Goal: Task Accomplishment & Management: Complete application form

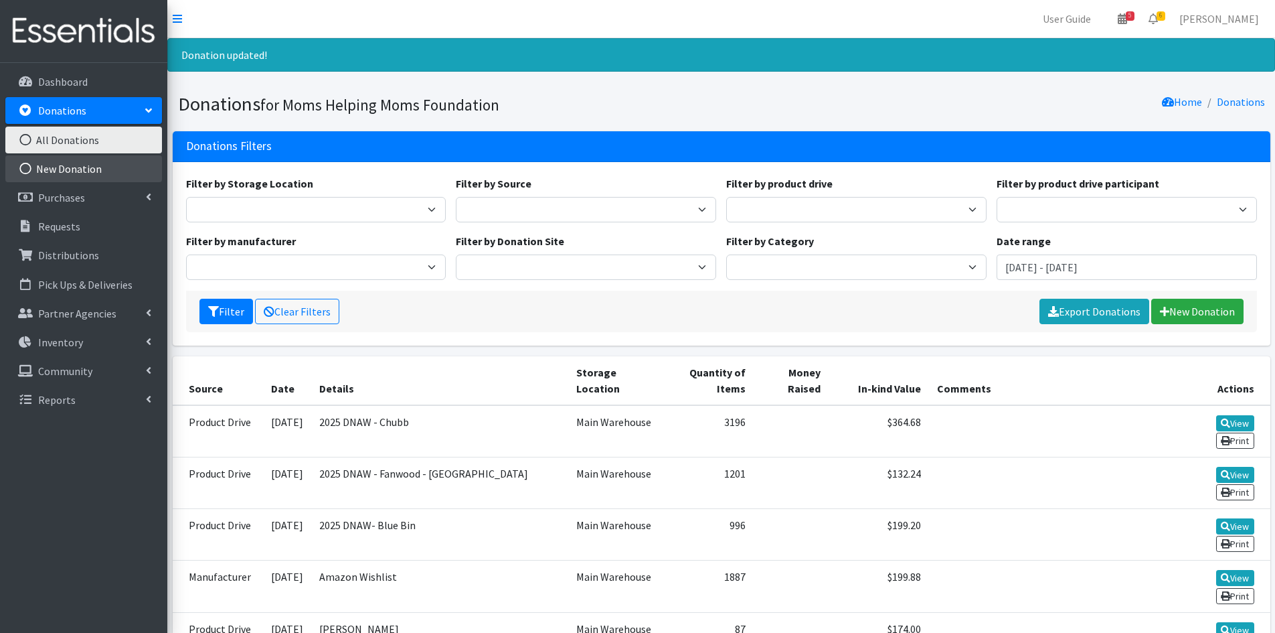
click at [76, 171] on link "New Donation" at bounding box center [83, 168] width 157 height 27
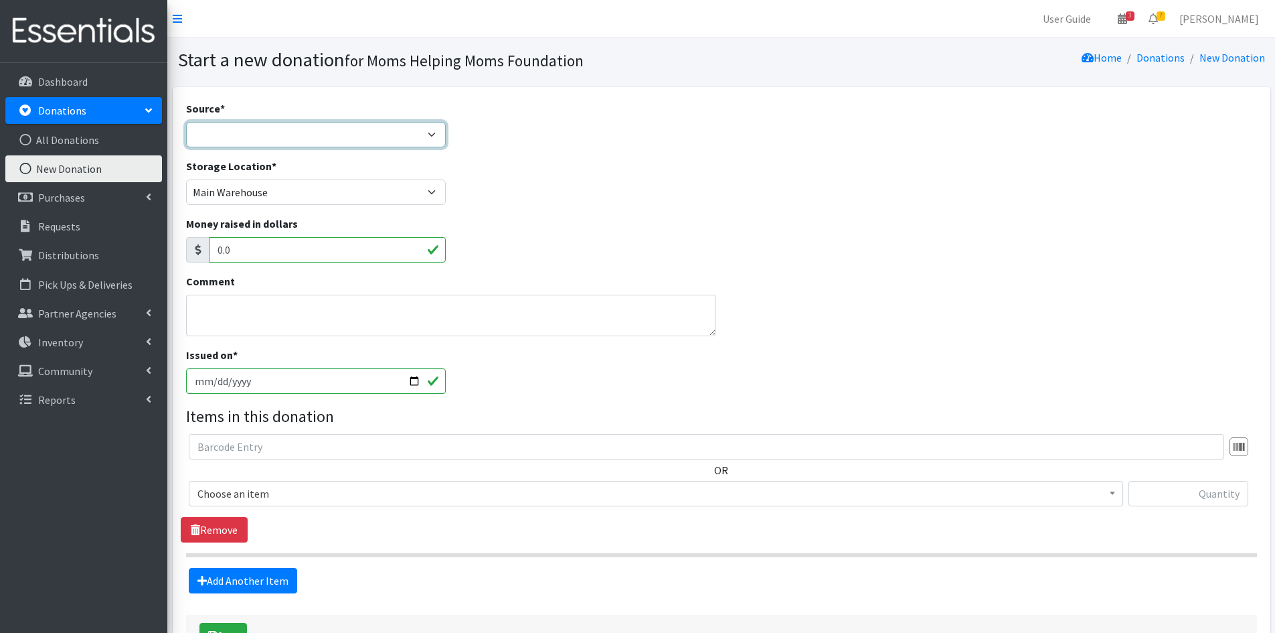
click at [429, 132] on select "Product Drive Manufacturer Donation Site Misc. Donation" at bounding box center [316, 134] width 260 height 25
select select "Donation Site"
click at [186, 122] on select "Product Drive Manufacturer Donation Site Misc. Donation" at bounding box center [316, 134] width 260 height 25
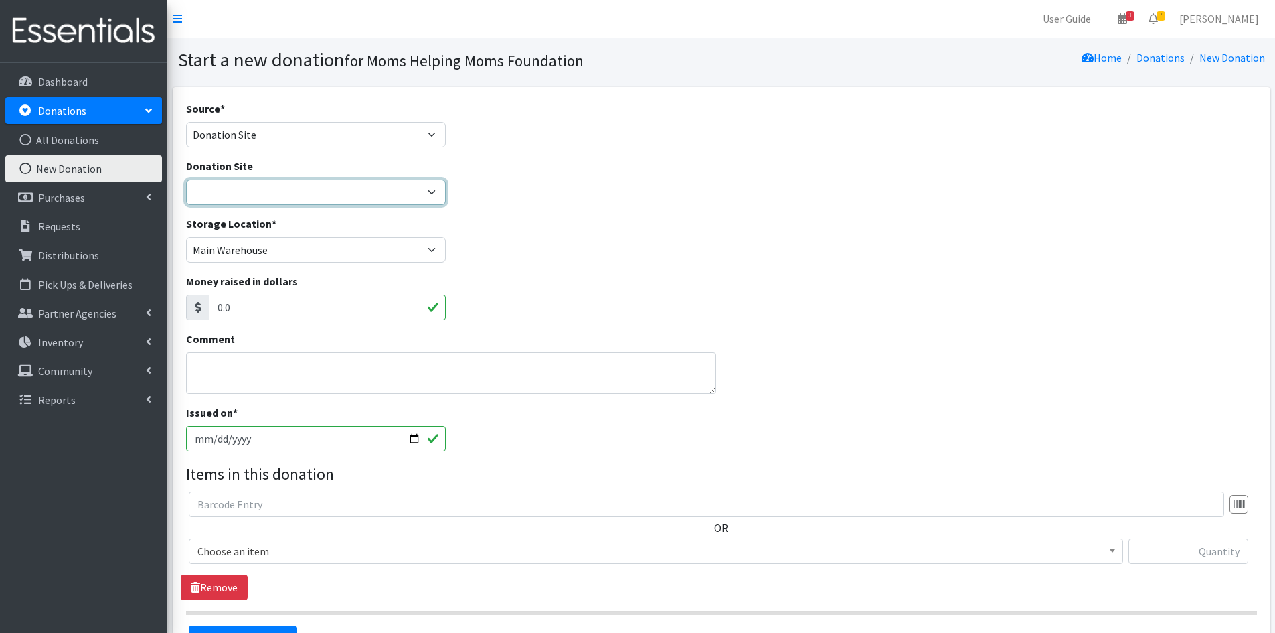
click at [428, 192] on select "Atlas Marble and Granite Body Align Physical Therapy [GEOGRAPHIC_DATA] Investor…" at bounding box center [316, 191] width 260 height 25
select select "936"
click at [186, 179] on select "Atlas Marble and Granite Body Align Physical Therapy [GEOGRAPHIC_DATA] Investor…" at bounding box center [316, 191] width 260 height 25
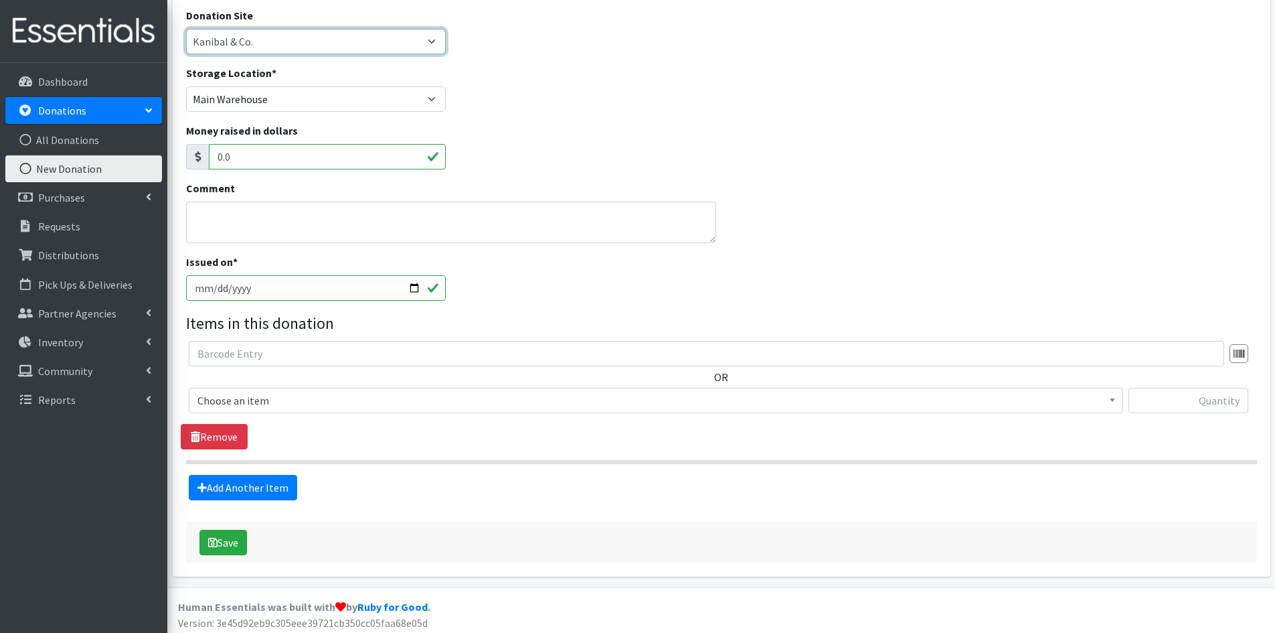
scroll to position [155, 0]
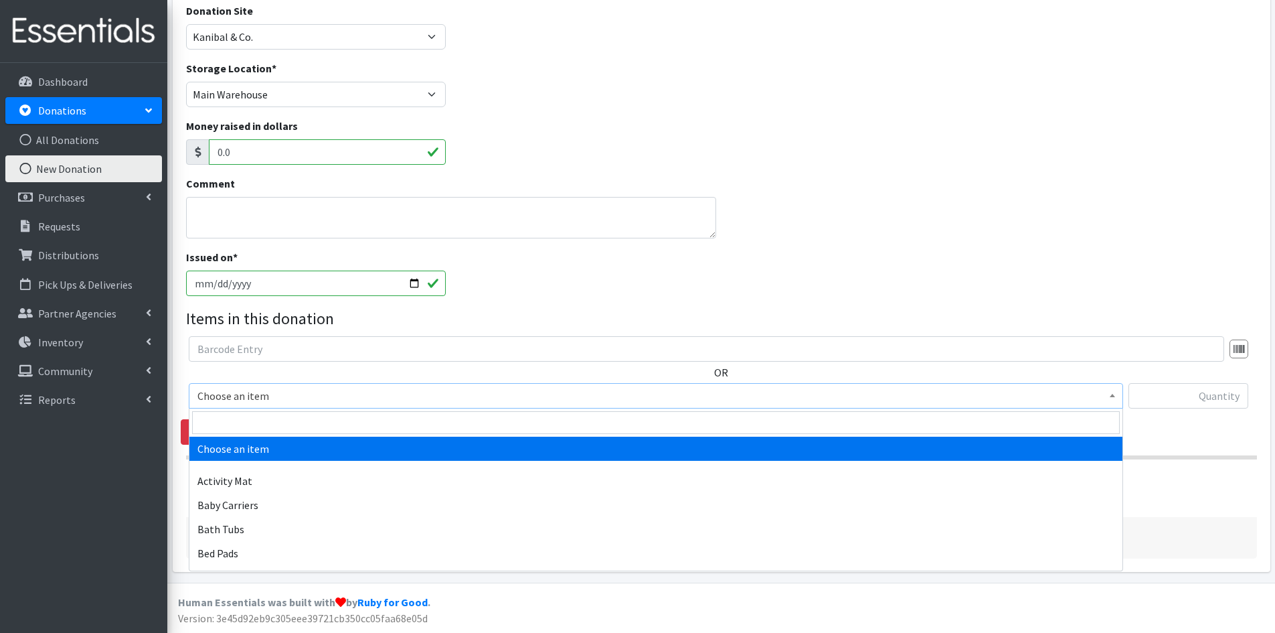
click at [1117, 394] on span at bounding box center [1112, 394] width 13 height 21
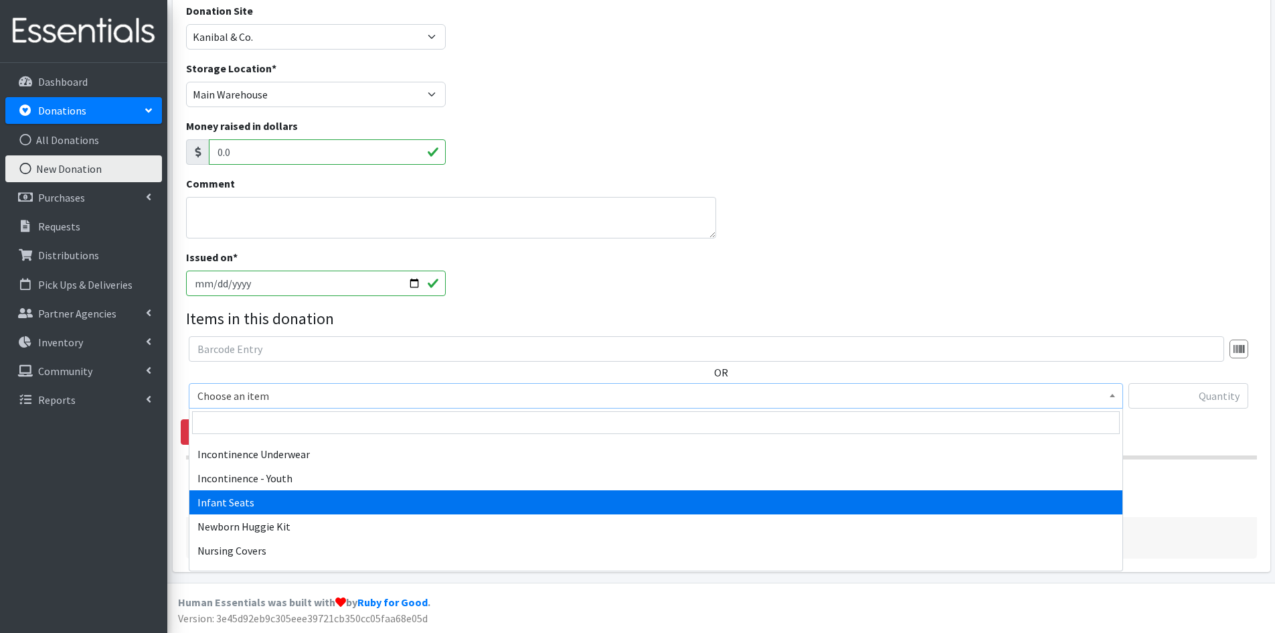
scroll to position [1674, 0]
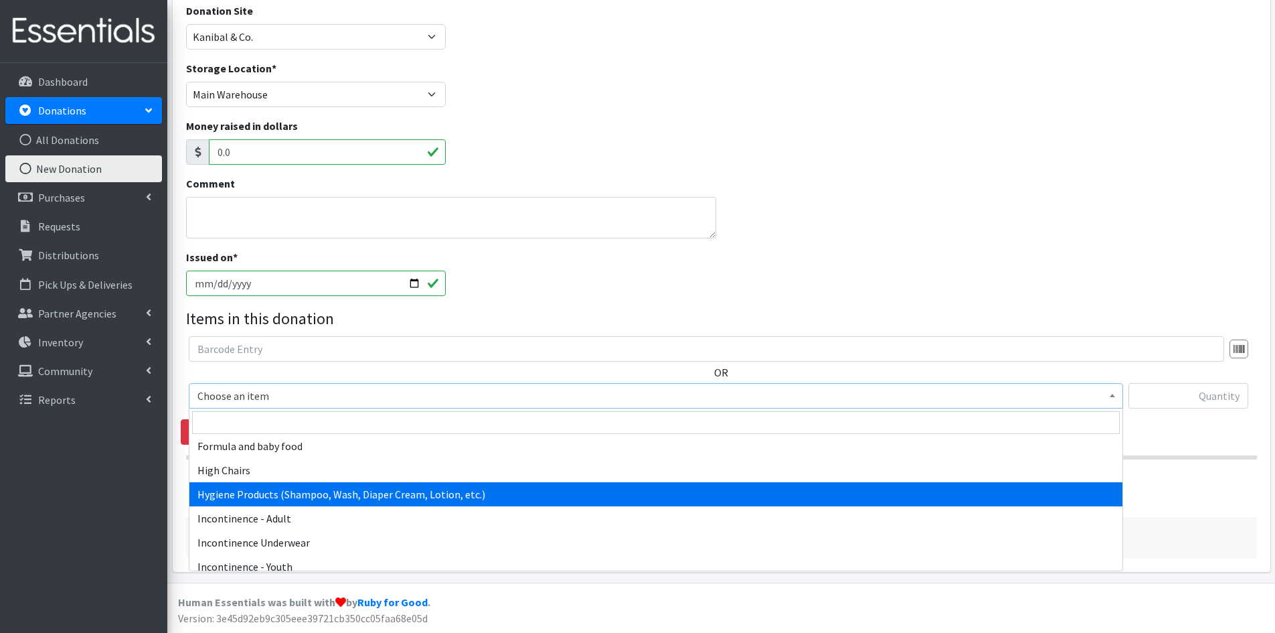
select select "5659"
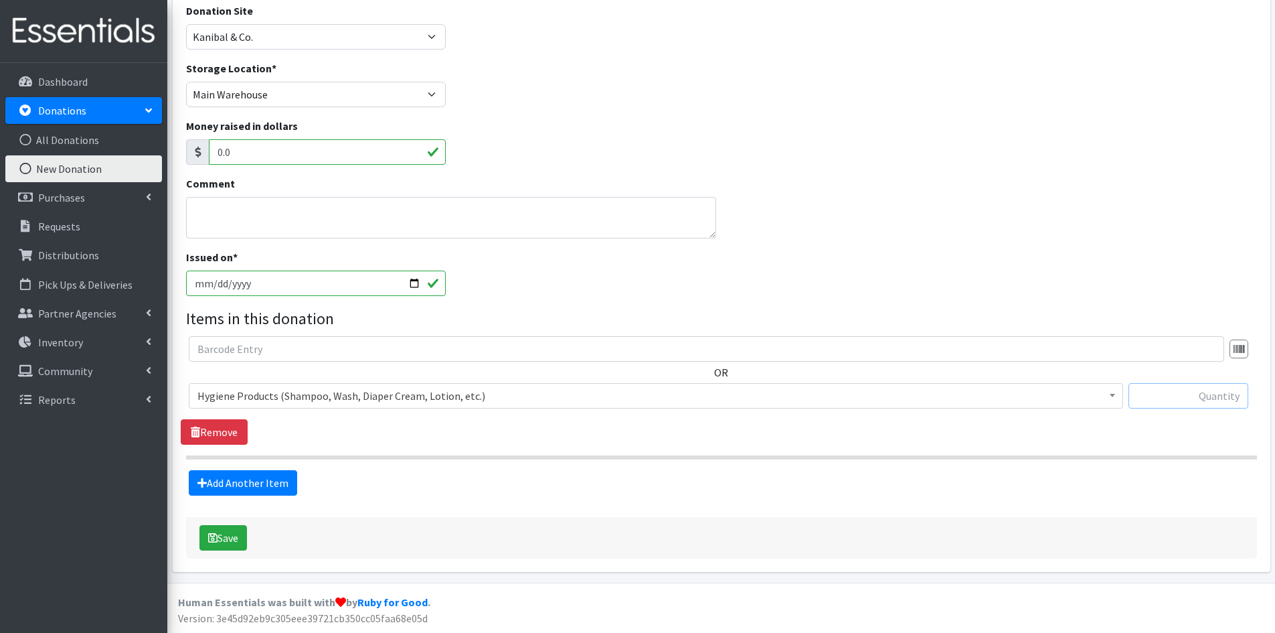
click at [1172, 392] on input "text" at bounding box center [1189, 395] width 120 height 25
type input "5"
click at [1081, 433] on div "OR Choose an item Activity Mat Baby Carriers Bath Tubs Bed Pads Bibs Birthday B…" at bounding box center [721, 390] width 1081 height 108
click at [257, 477] on link "Add Another Item" at bounding box center [243, 482] width 108 height 25
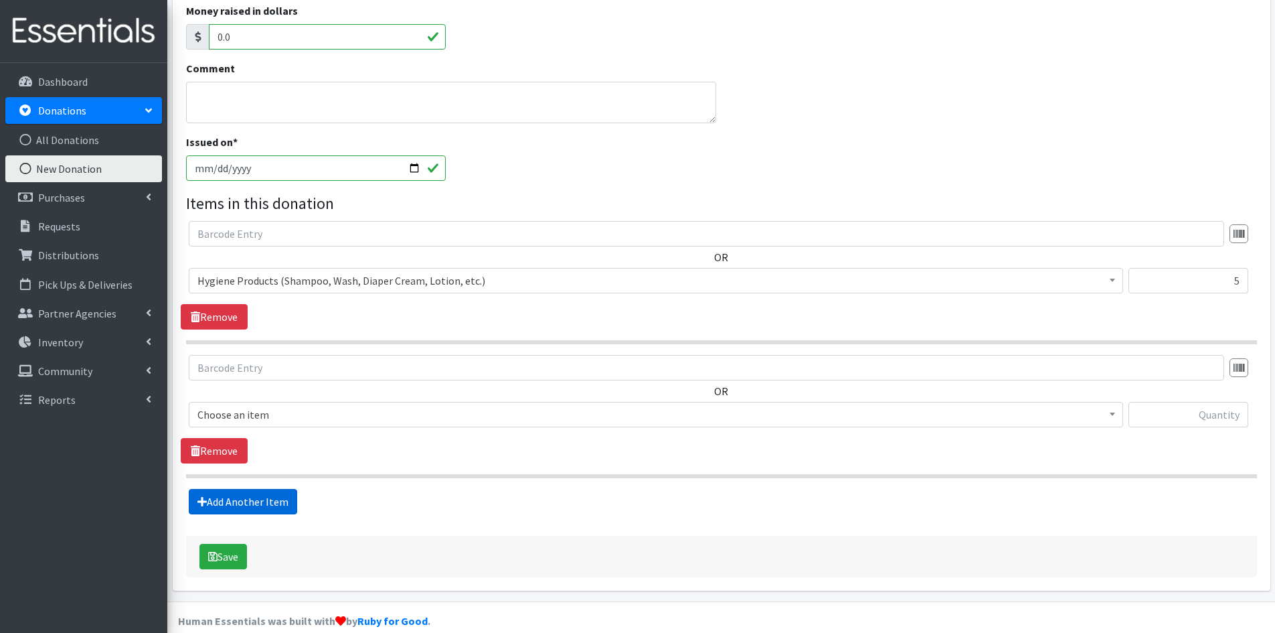
scroll to position [289, 0]
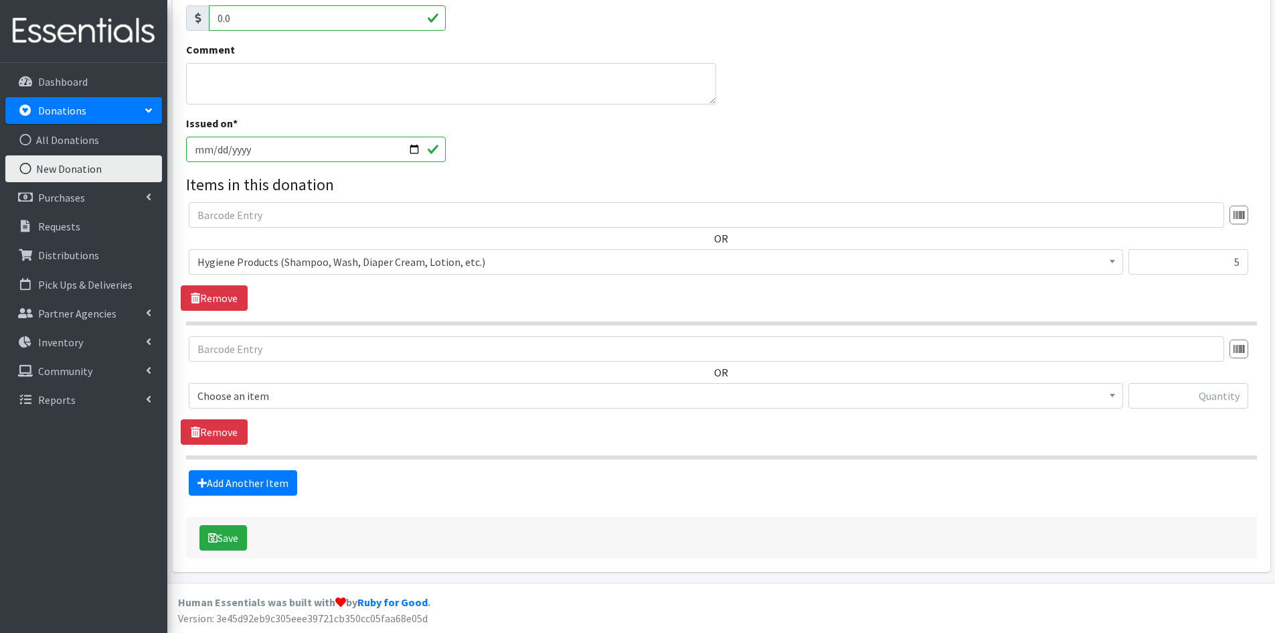
click at [1115, 402] on span at bounding box center [1112, 394] width 13 height 21
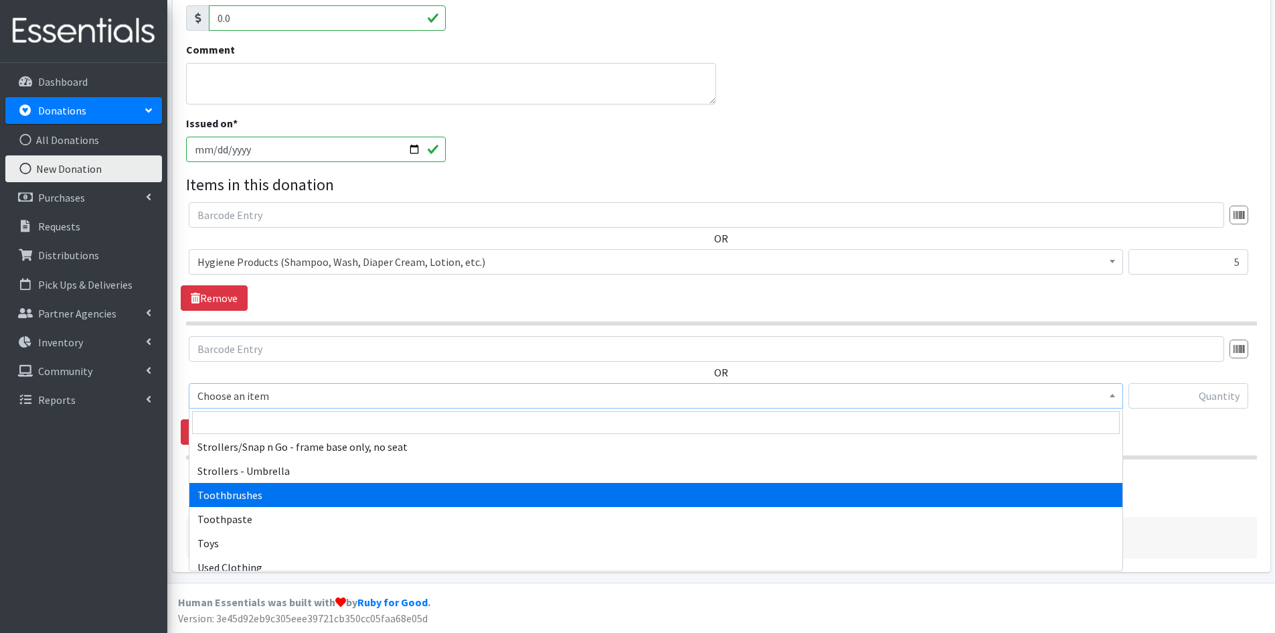
scroll to position [3079, 0]
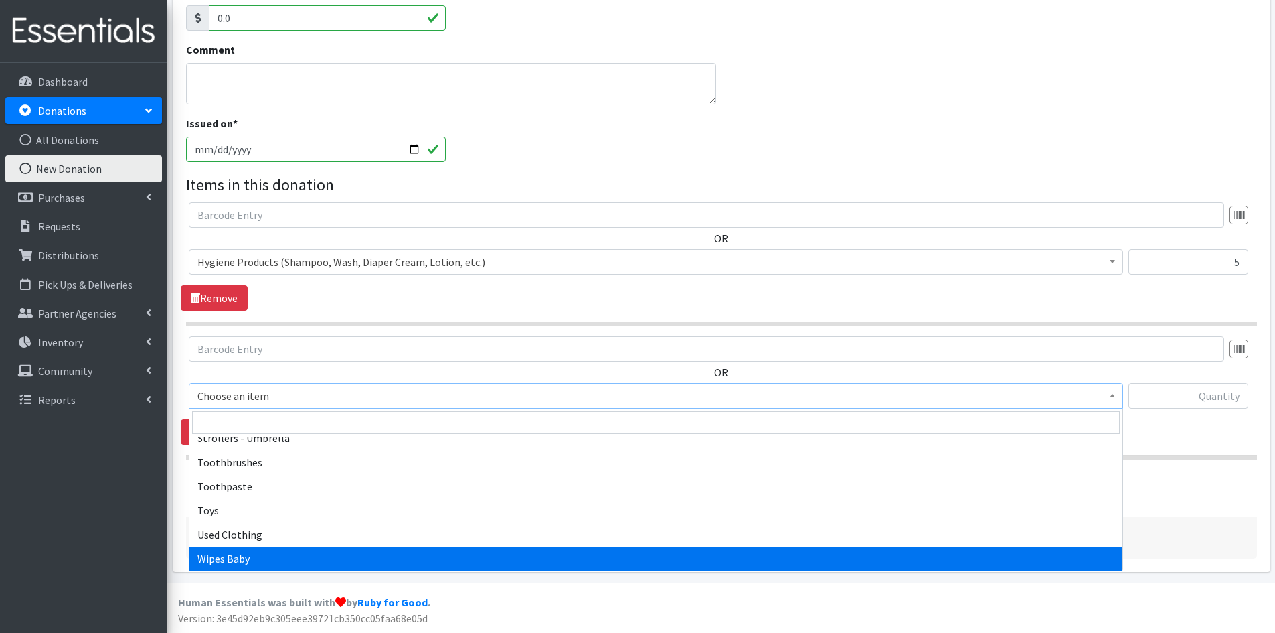
select select "1929"
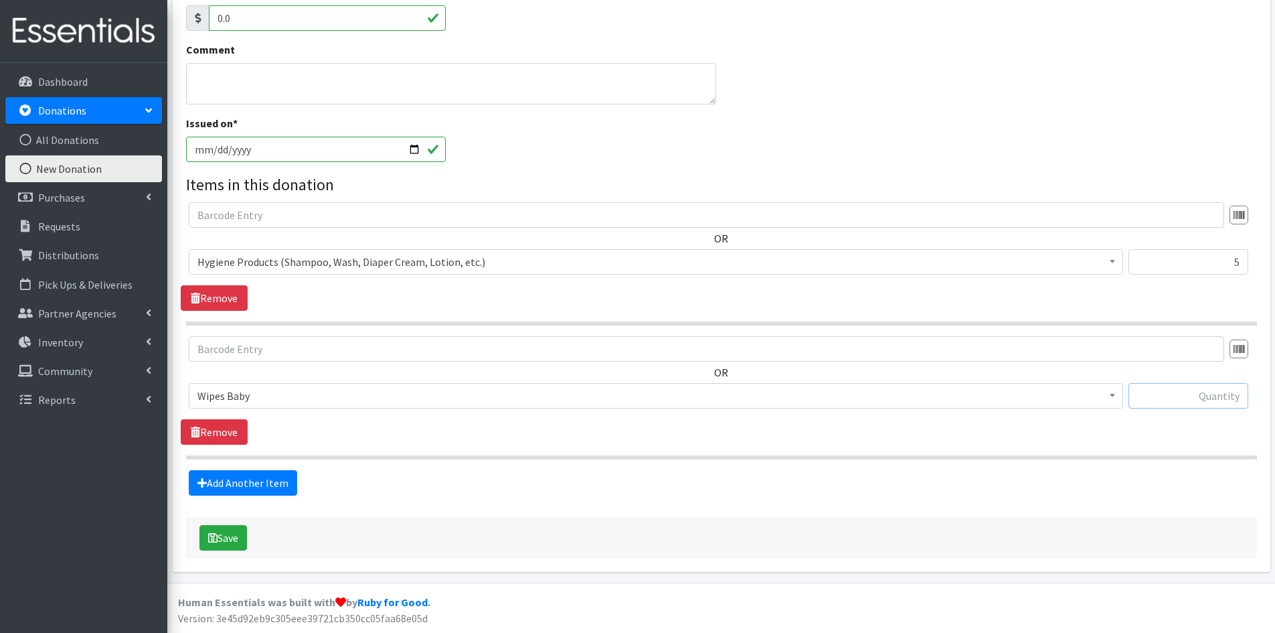
click at [1188, 395] on input "text" at bounding box center [1189, 395] width 120 height 25
type input "860"
click at [258, 485] on link "Add Another Item" at bounding box center [243, 482] width 108 height 25
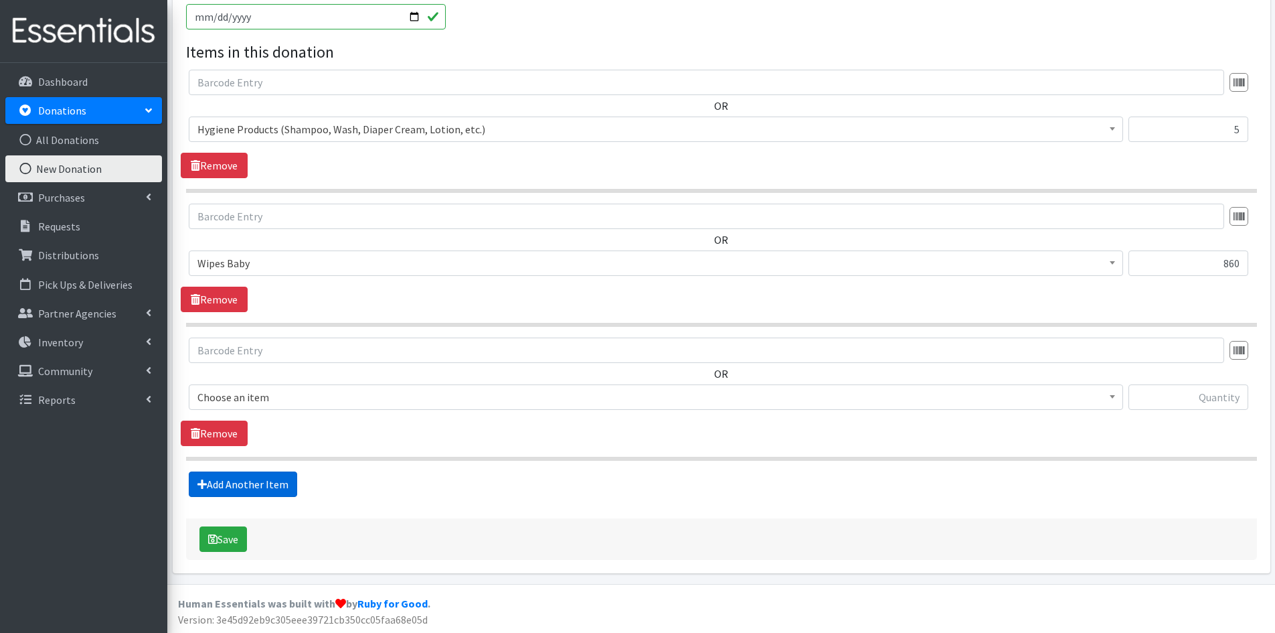
scroll to position [423, 0]
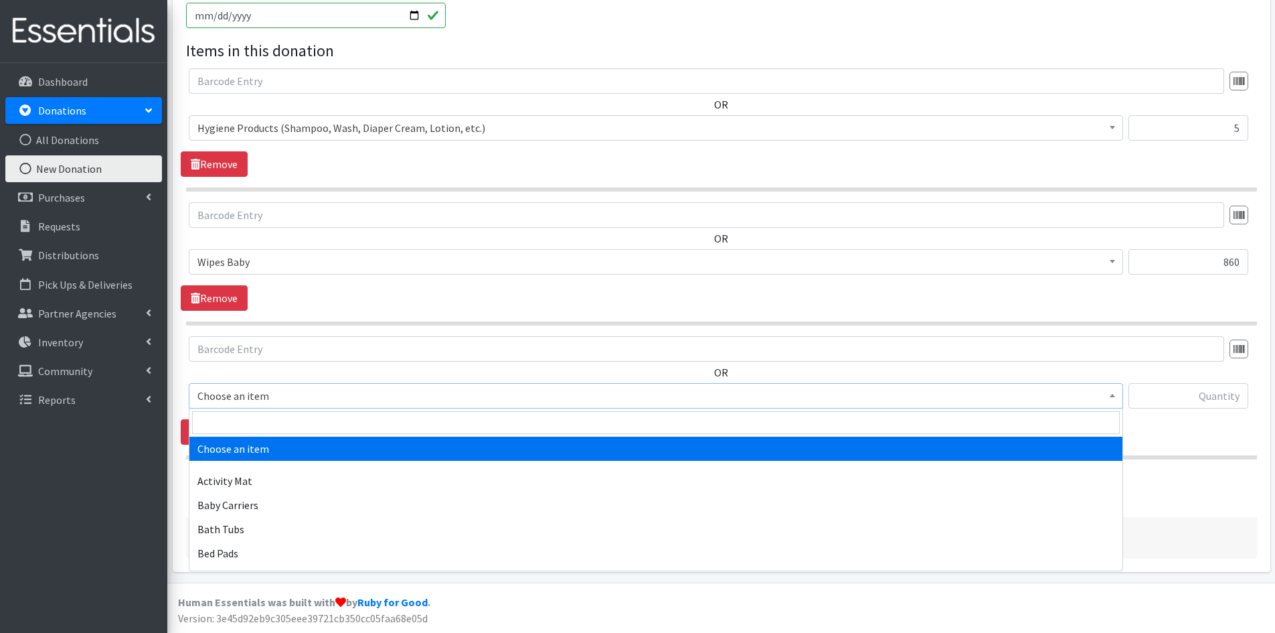
click at [1113, 394] on b at bounding box center [1112, 395] width 5 height 3
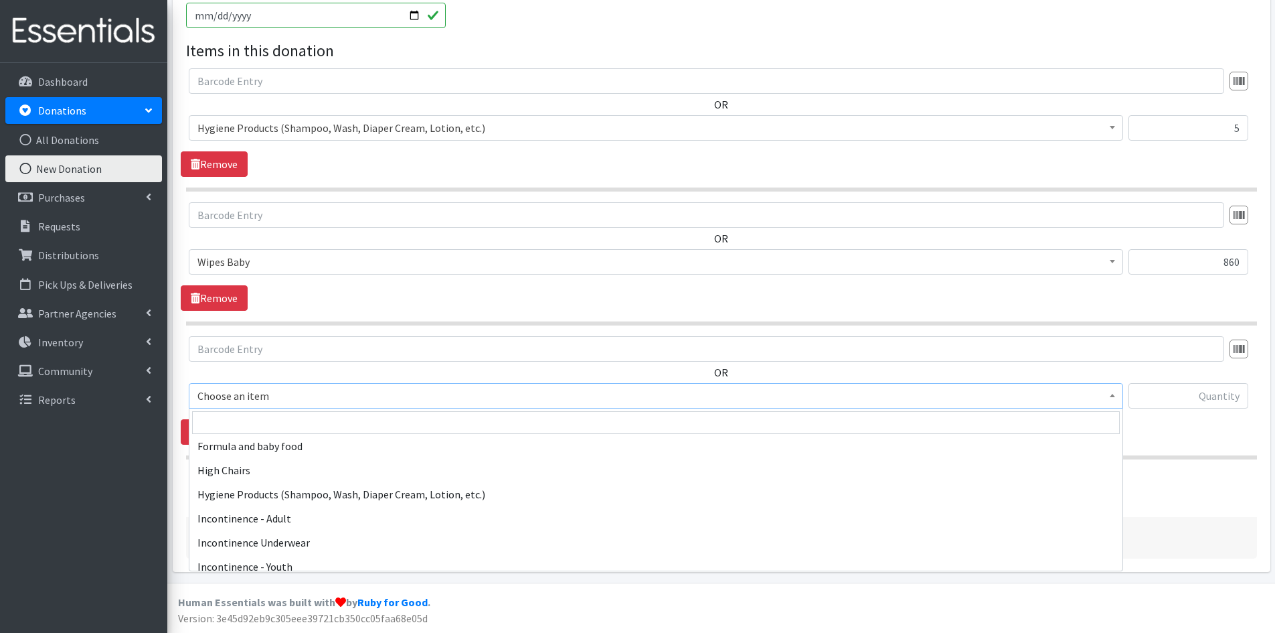
scroll to position [1740, 0]
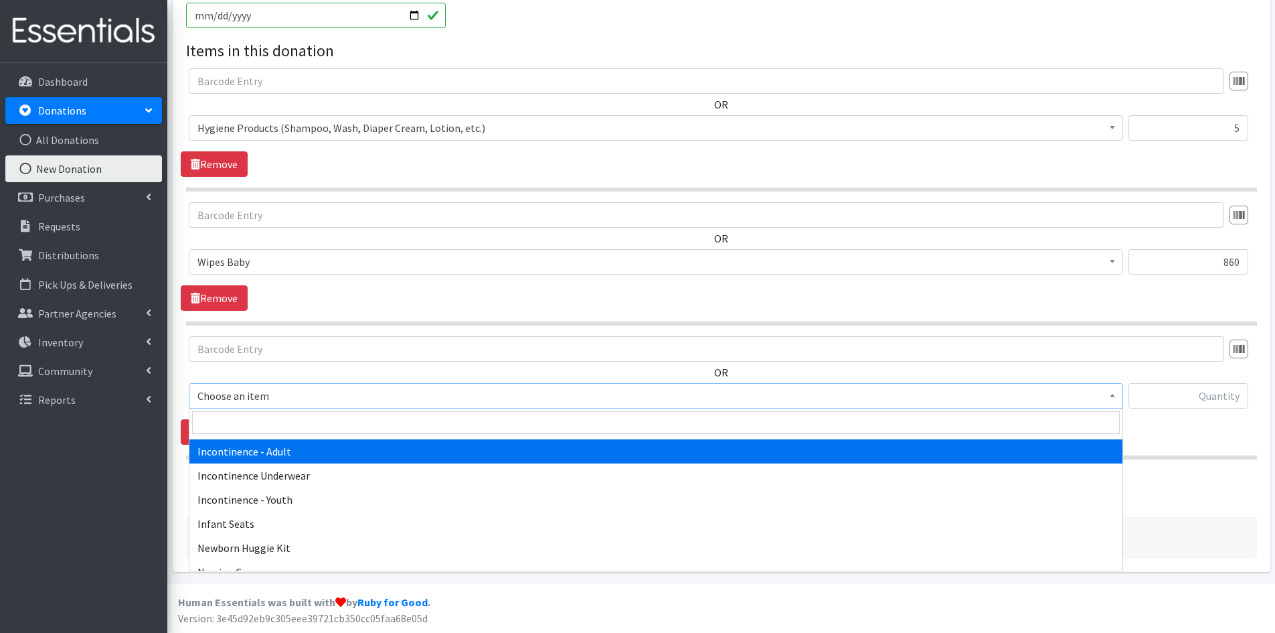
select select "302"
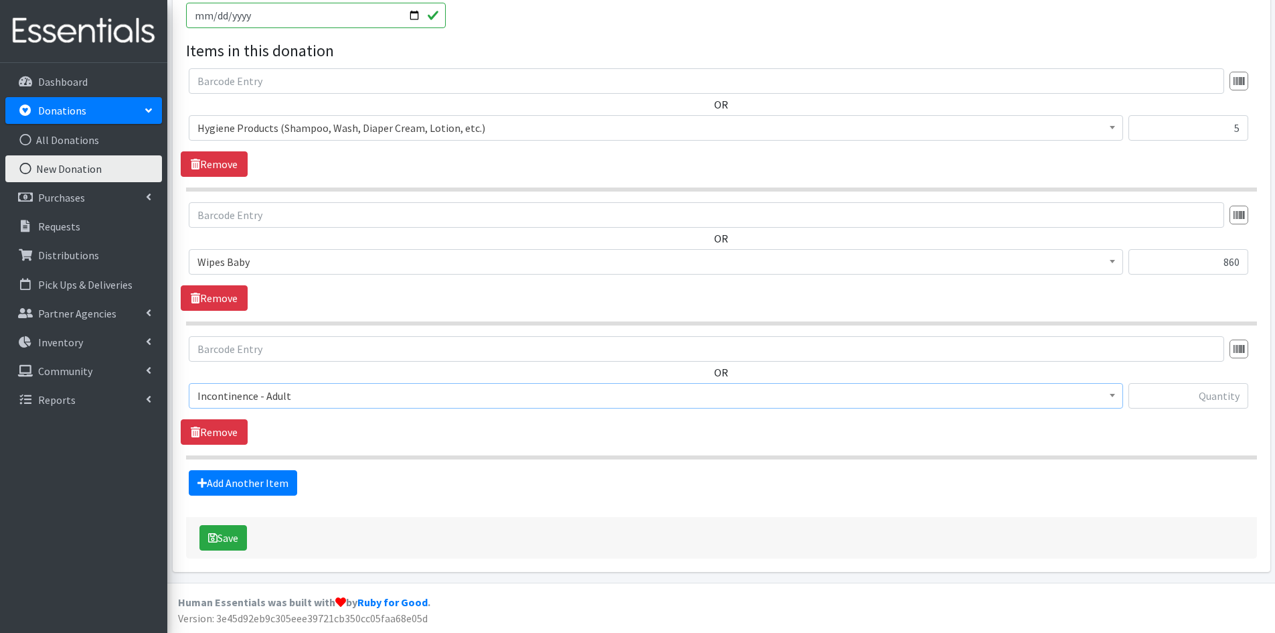
click at [1207, 407] on div at bounding box center [1189, 401] width 120 height 36
click at [1182, 394] on input "text" at bounding box center [1189, 395] width 120 height 25
type input "120"
click at [255, 483] on link "Add Another Item" at bounding box center [243, 482] width 108 height 25
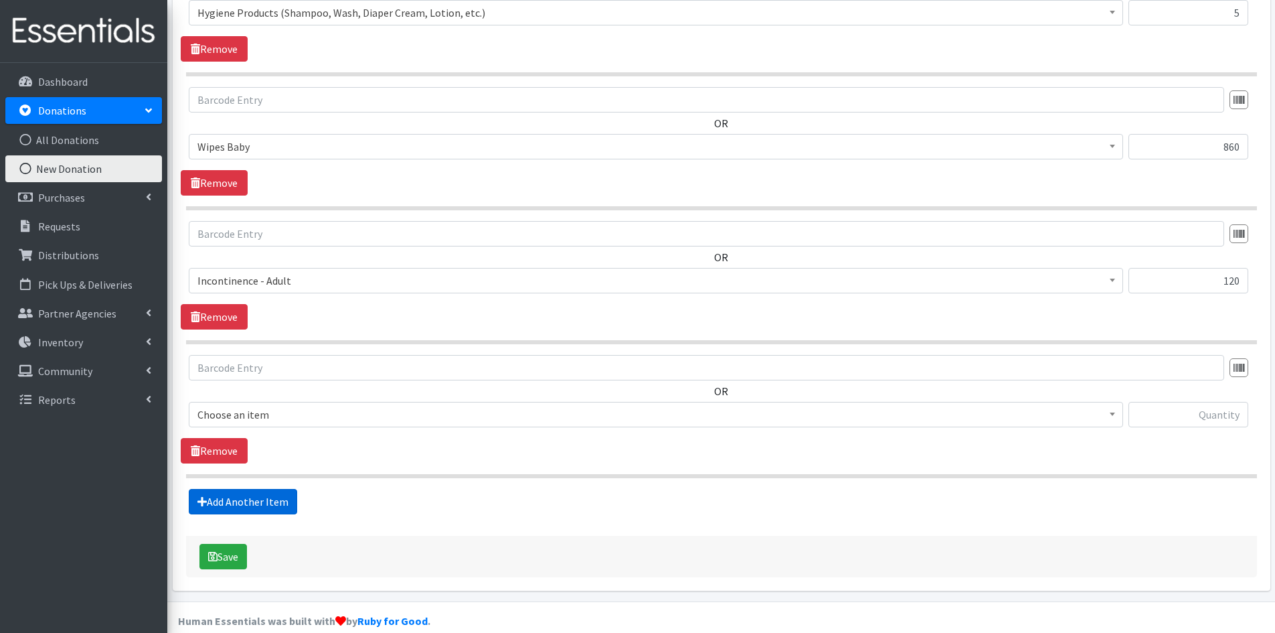
scroll to position [557, 0]
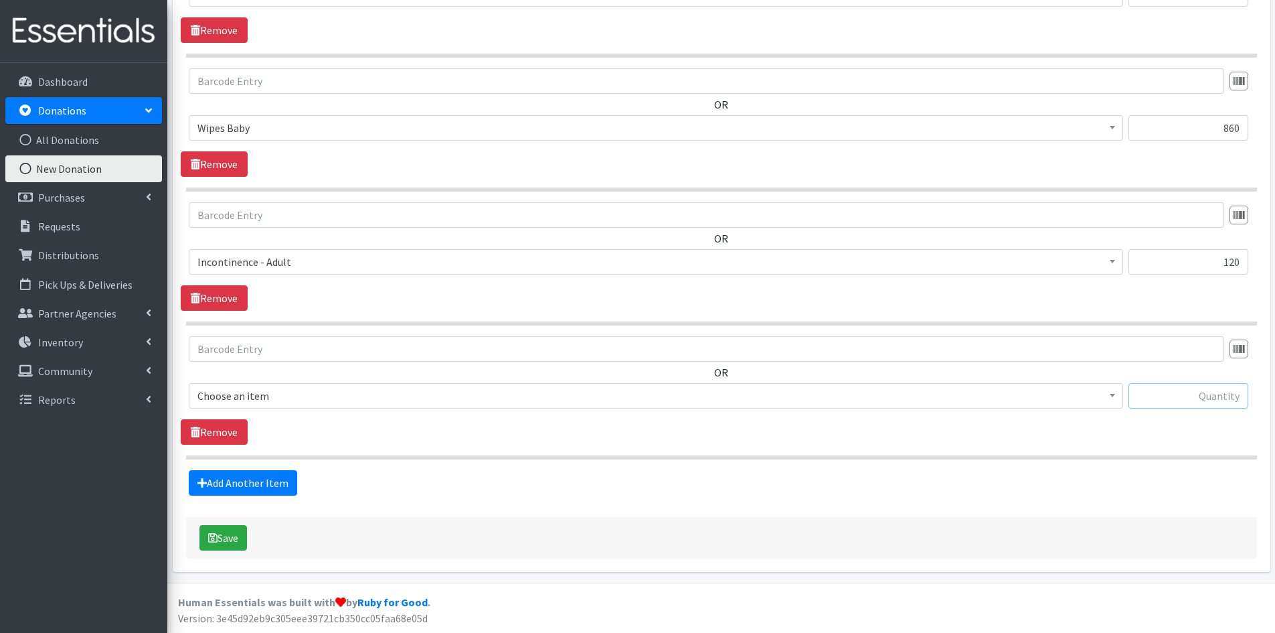
click at [1153, 400] on input "text" at bounding box center [1189, 395] width 120 height 25
type input "23"
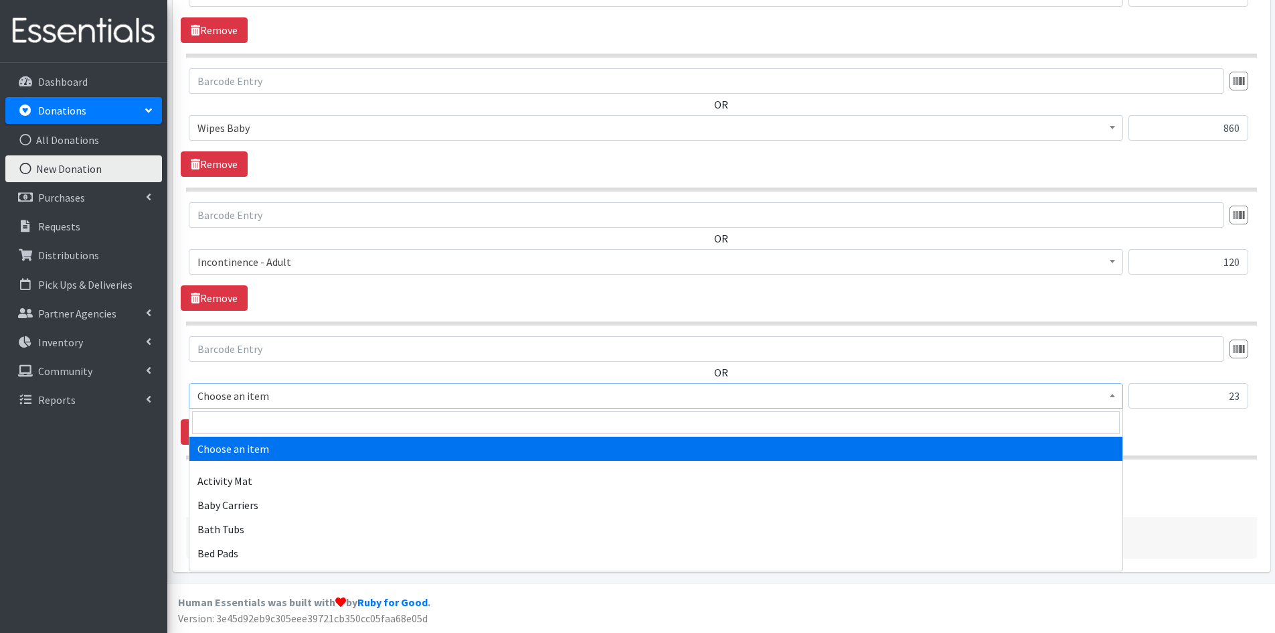
click at [1112, 396] on b at bounding box center [1112, 395] width 5 height 3
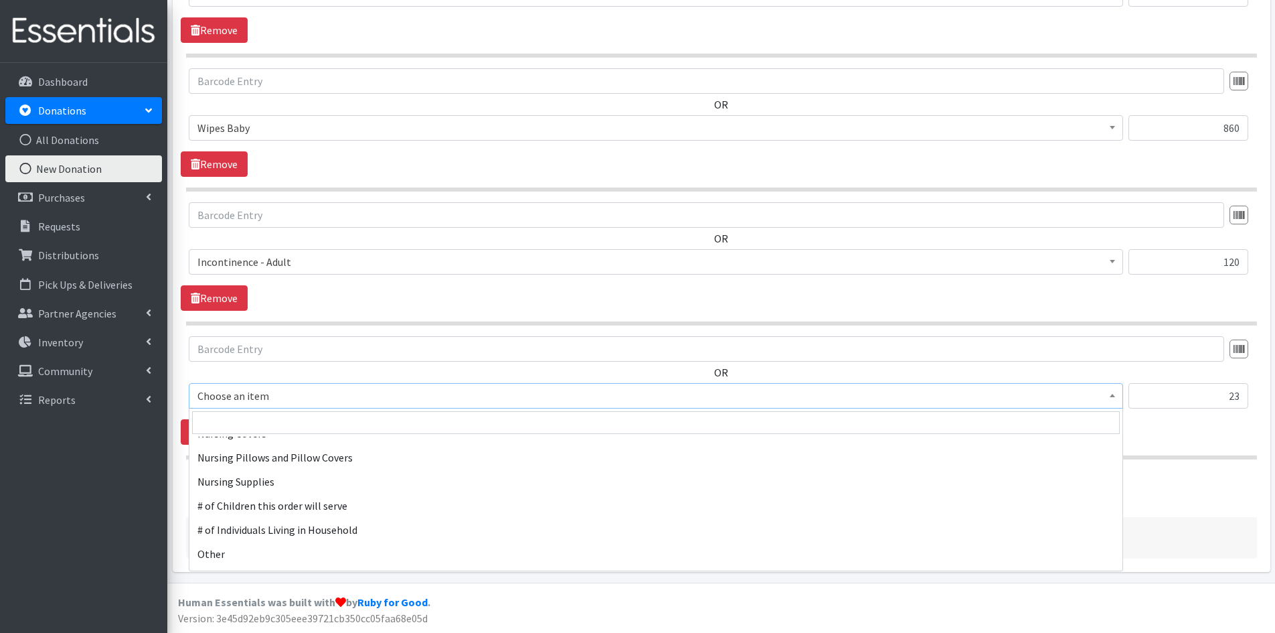
scroll to position [1874, 0]
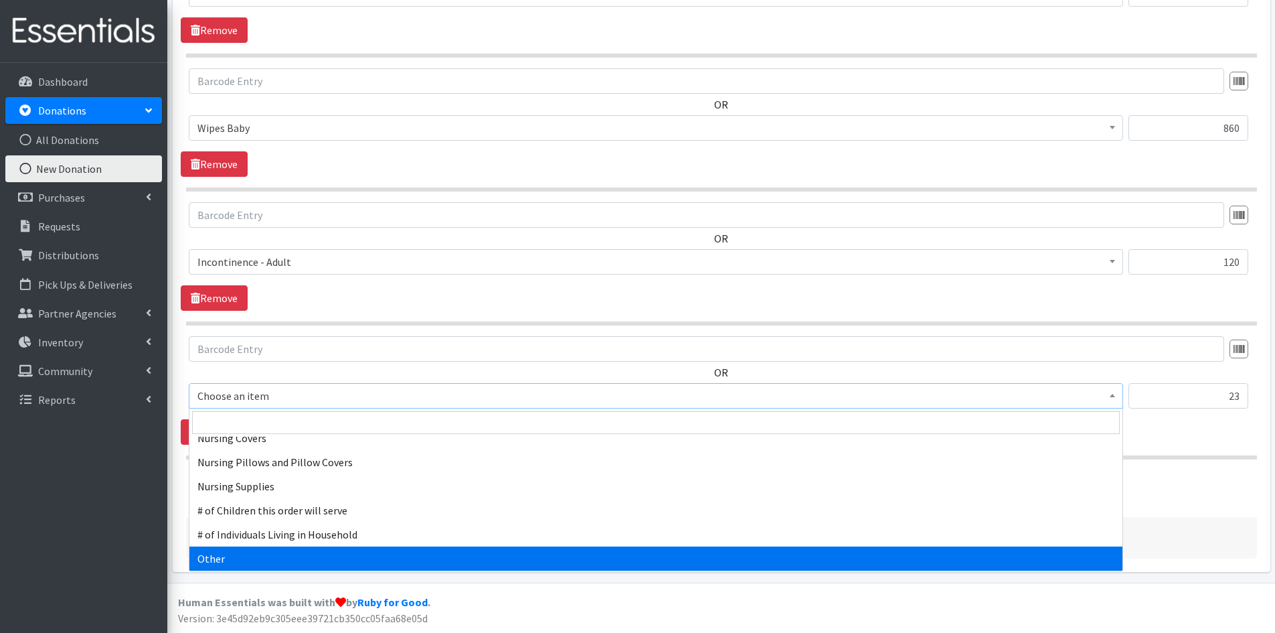
select select "316"
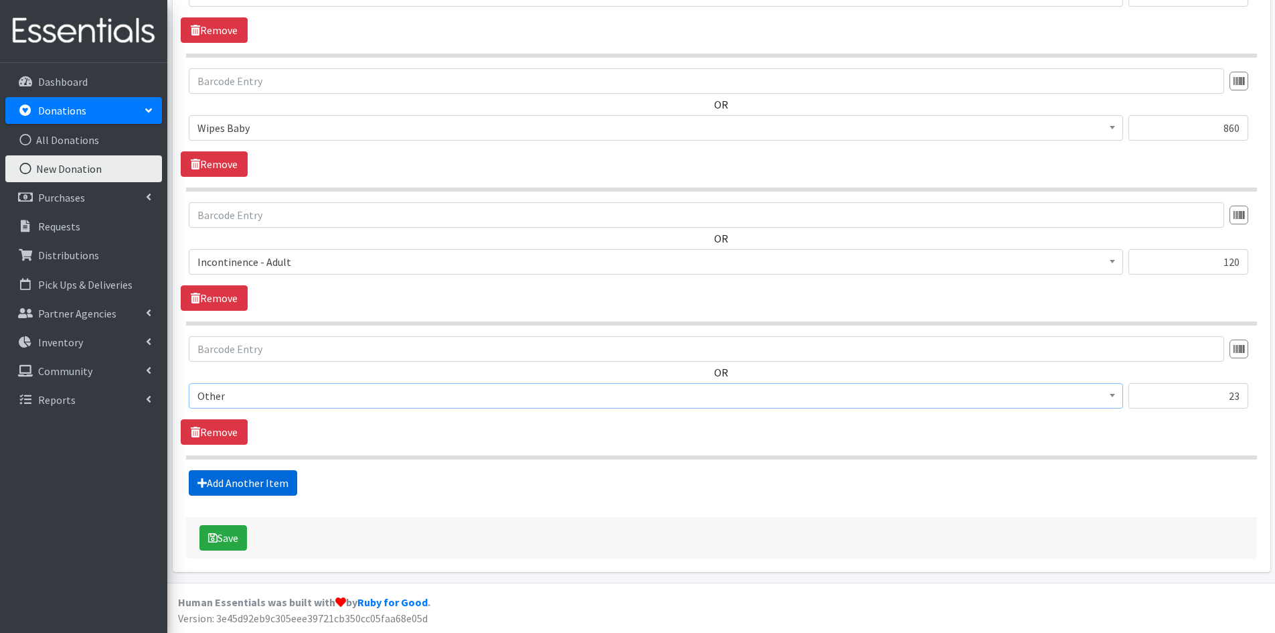
click at [250, 485] on link "Add Another Item" at bounding box center [243, 482] width 108 height 25
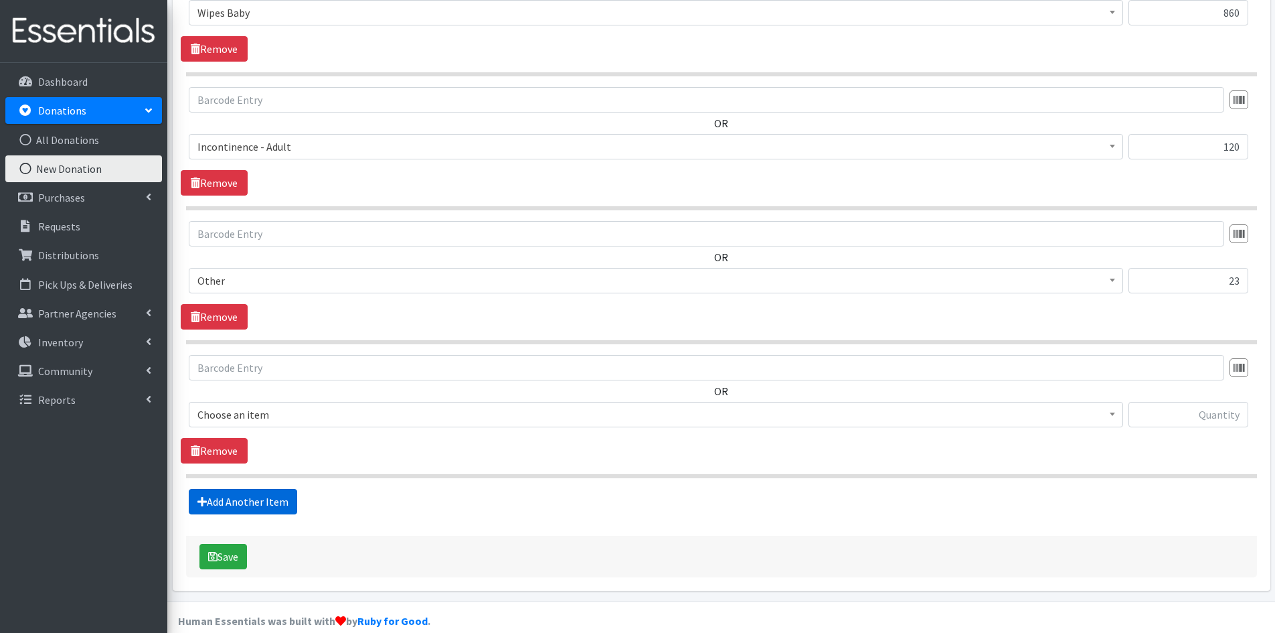
scroll to position [691, 0]
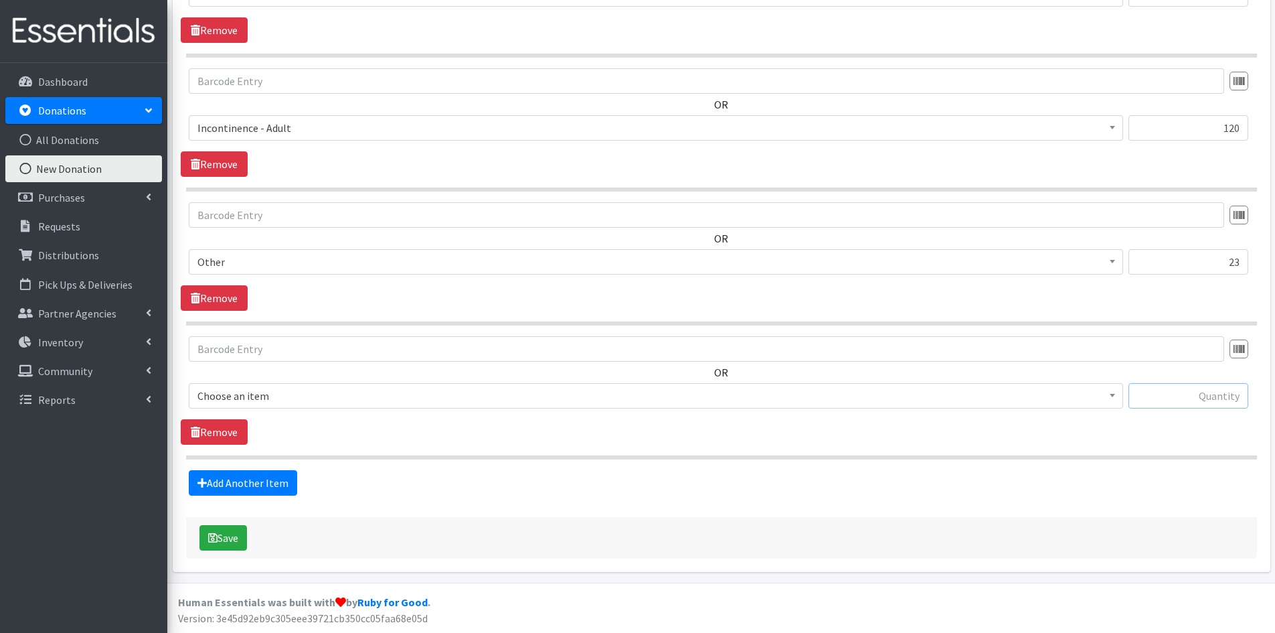
drag, startPoint x: 1176, startPoint y: 396, endPoint x: 1188, endPoint y: 388, distance: 13.6
click at [1181, 394] on input "text" at bounding box center [1189, 395] width 120 height 25
type input "1"
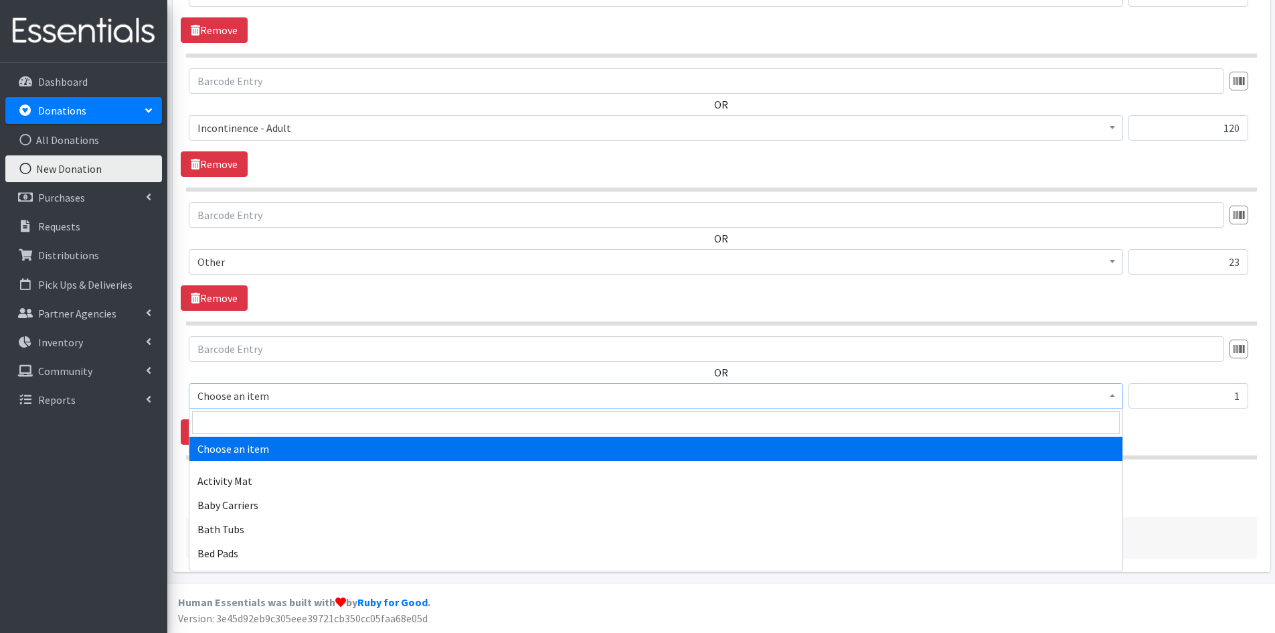
click at [1111, 390] on span at bounding box center [1112, 394] width 13 height 21
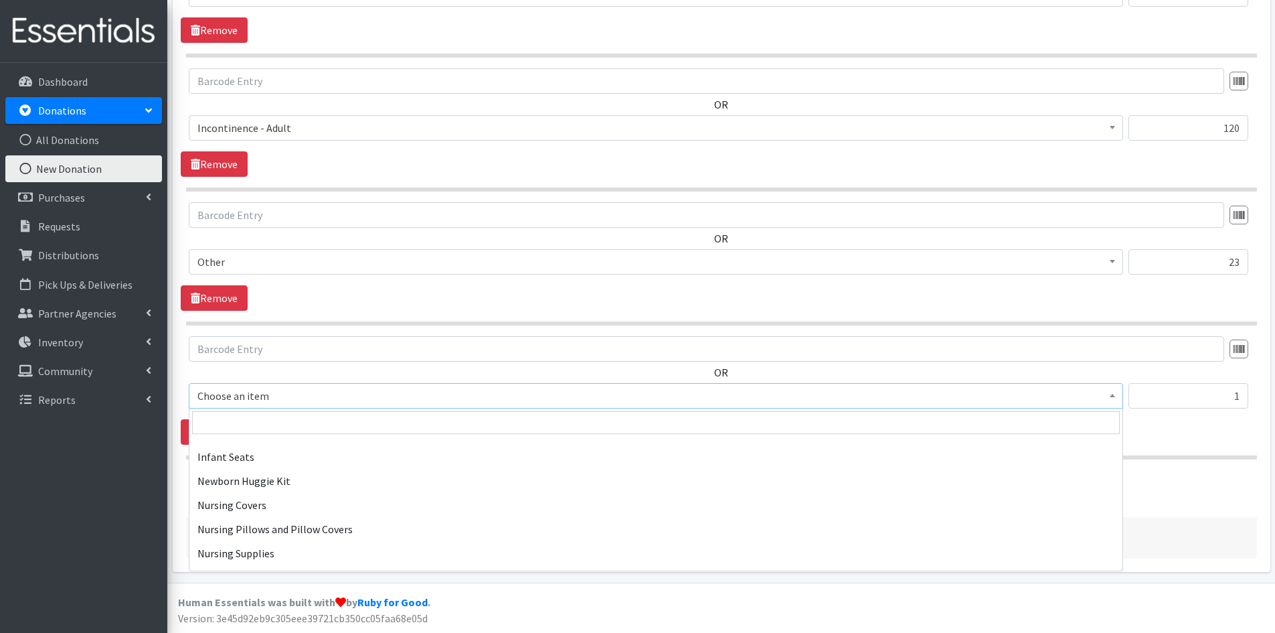
scroll to position [1874, 0]
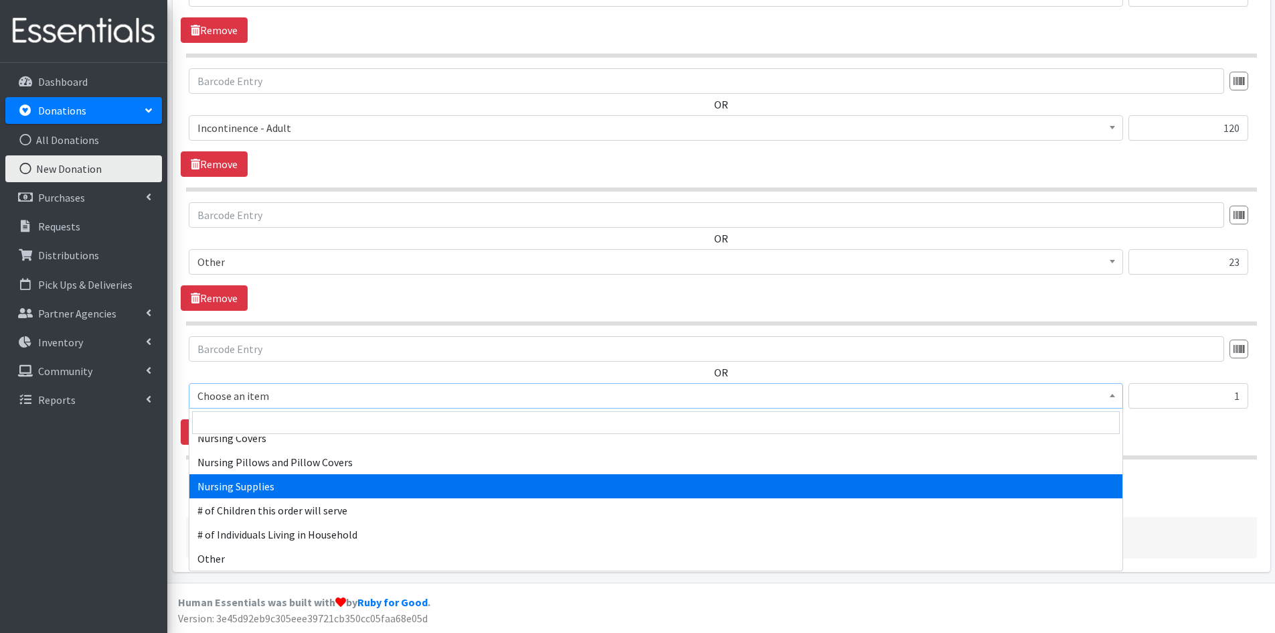
select select "1936"
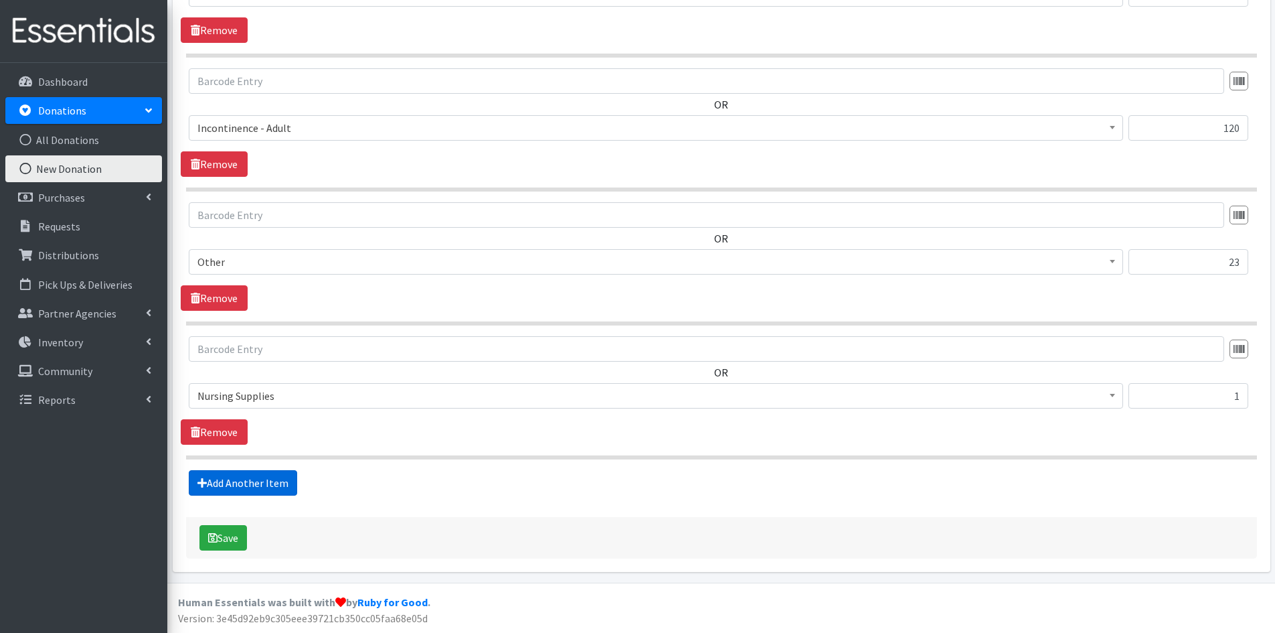
click at [244, 483] on link "Add Another Item" at bounding box center [243, 482] width 108 height 25
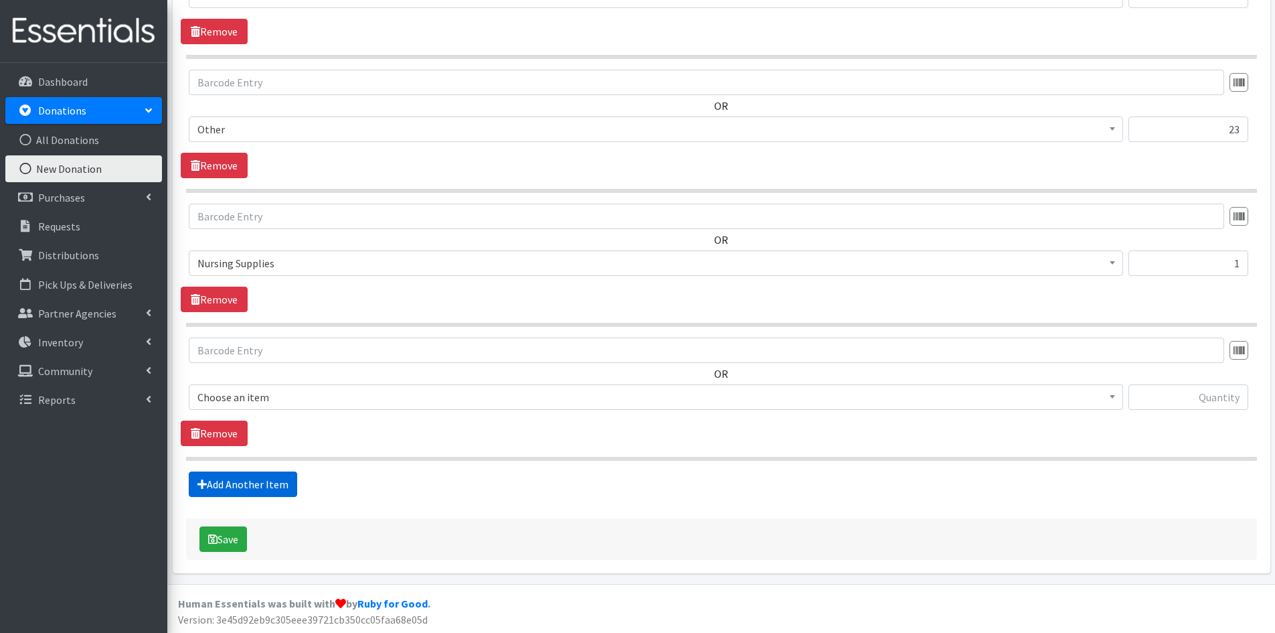
scroll to position [825, 0]
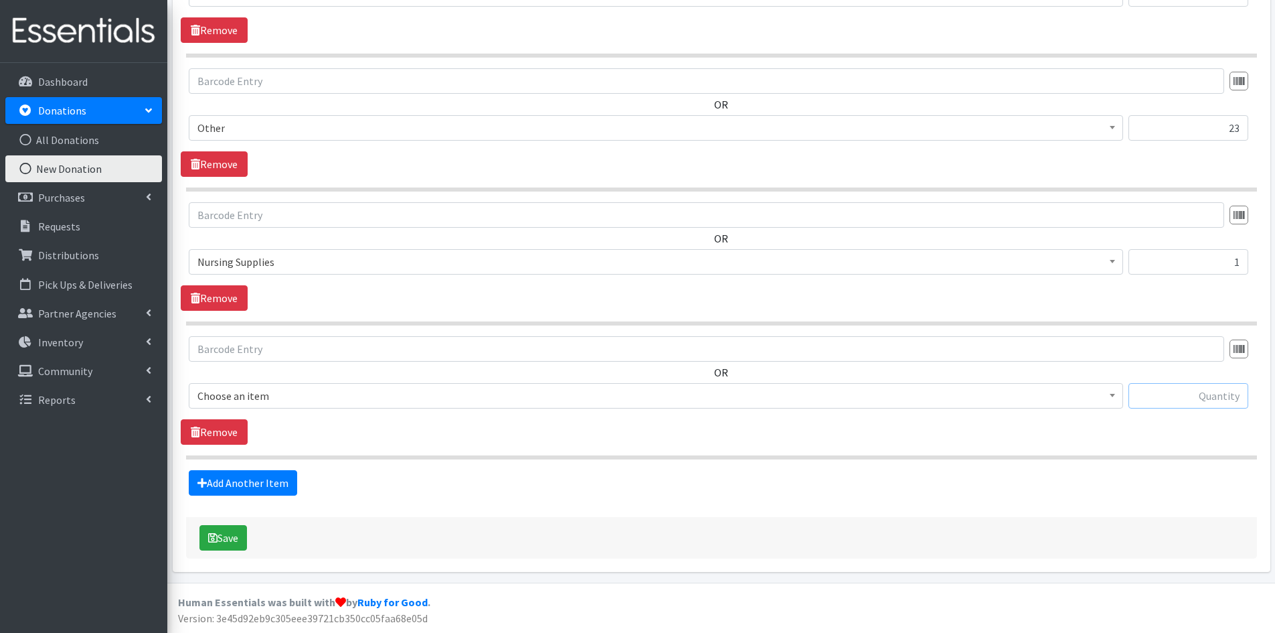
click at [1155, 395] on input "text" at bounding box center [1189, 395] width 120 height 25
type input "4"
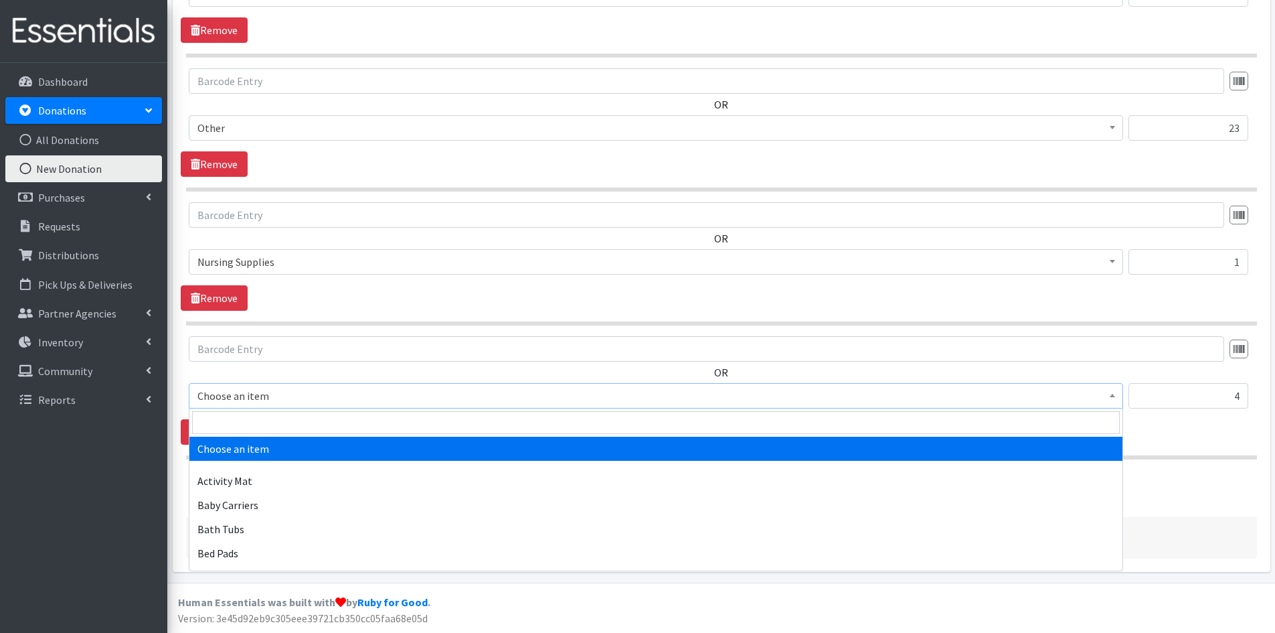
click at [1112, 400] on span at bounding box center [1112, 394] width 13 height 21
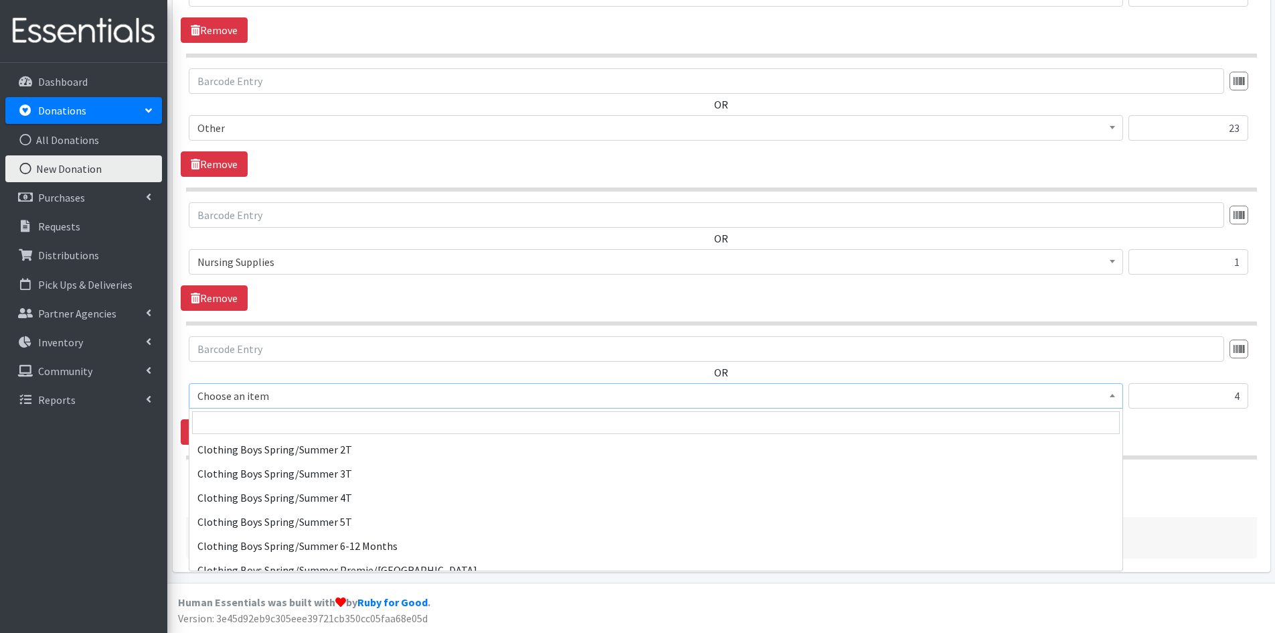
scroll to position [669, 0]
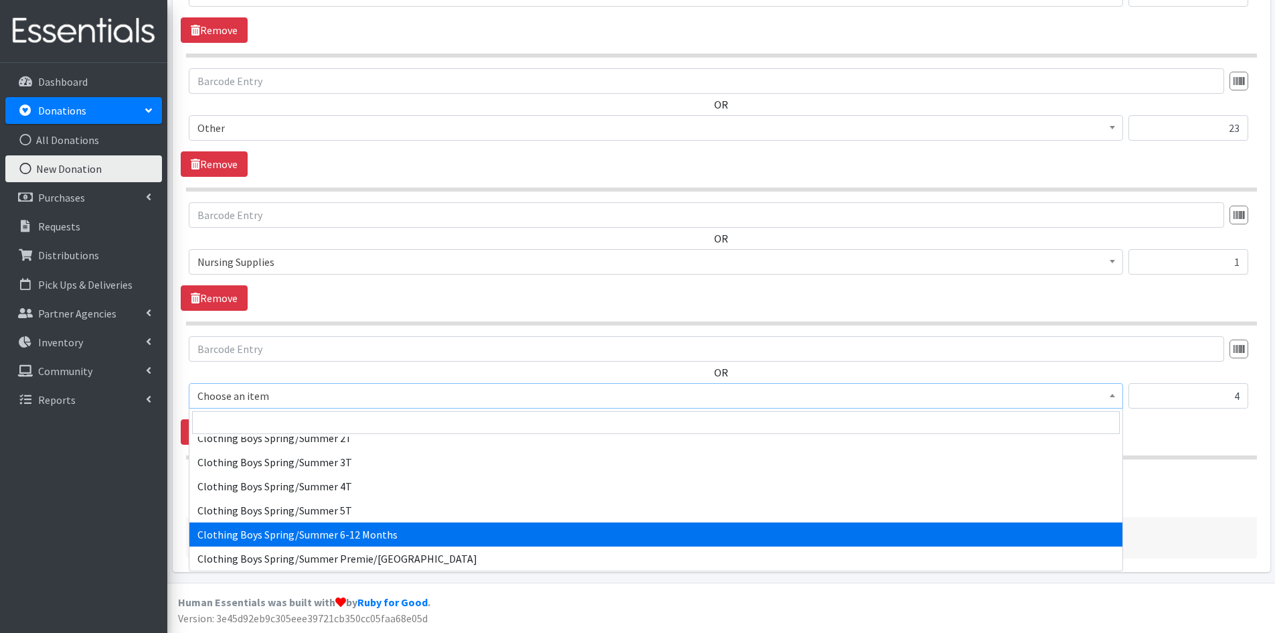
select select "5723"
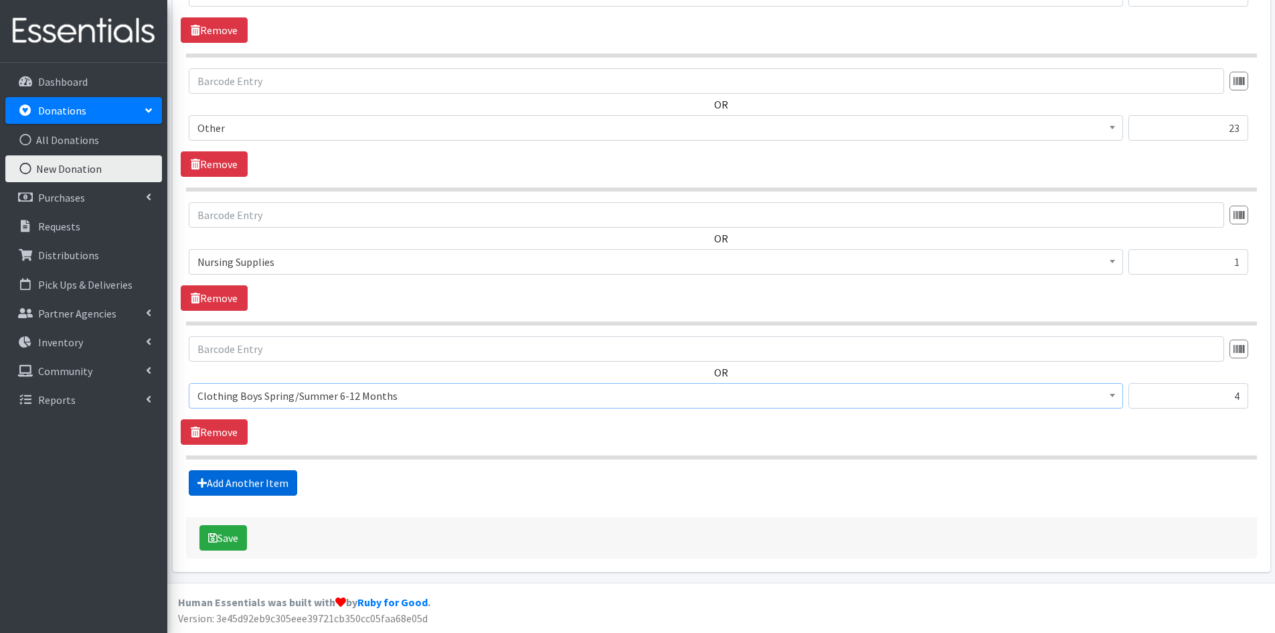
click at [250, 482] on link "Add Another Item" at bounding box center [243, 482] width 108 height 25
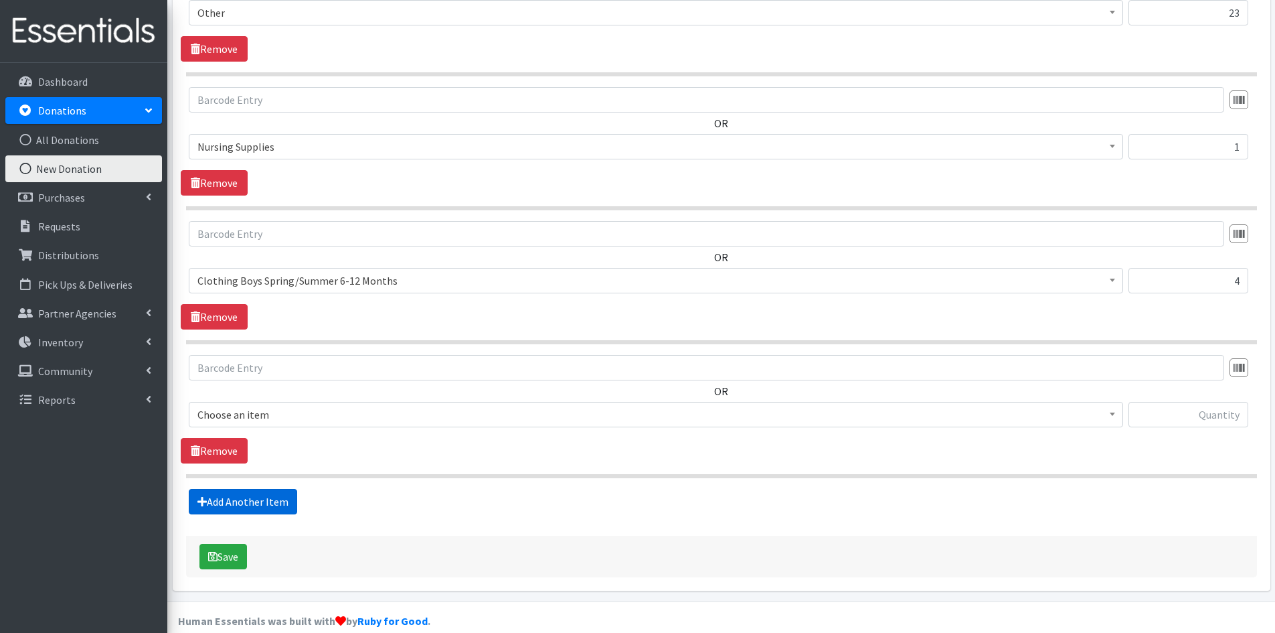
scroll to position [959, 0]
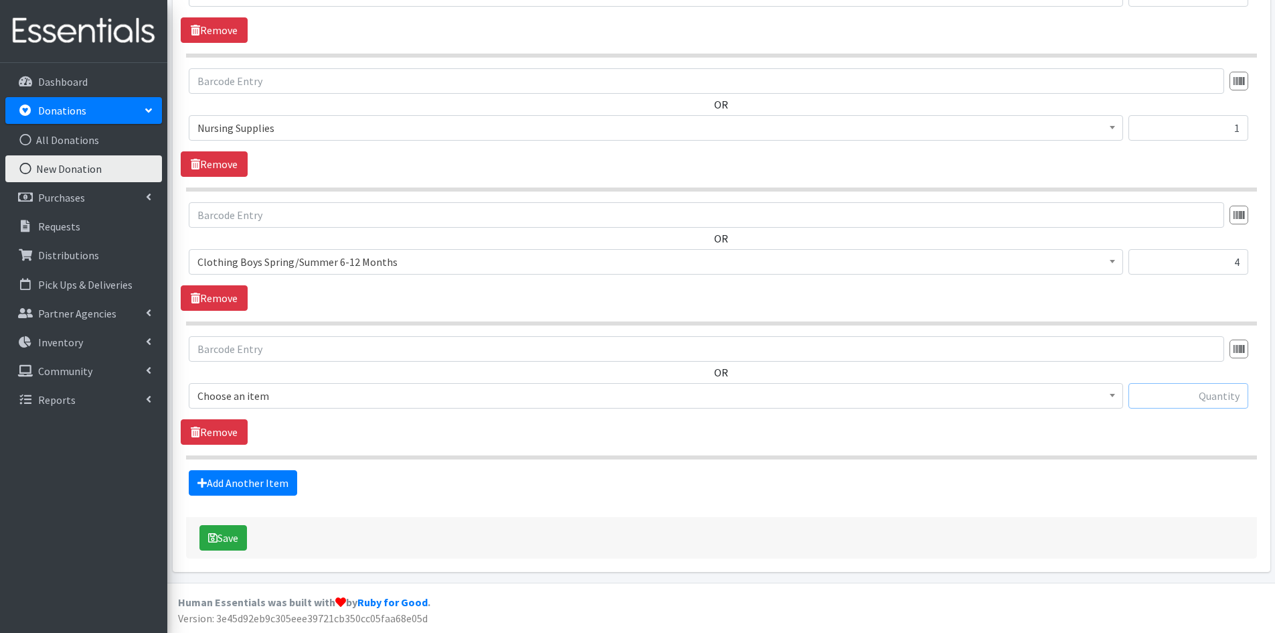
click at [1180, 393] on input "text" at bounding box center [1189, 395] width 120 height 25
type input "10"
click at [1113, 394] on b at bounding box center [1112, 395] width 5 height 3
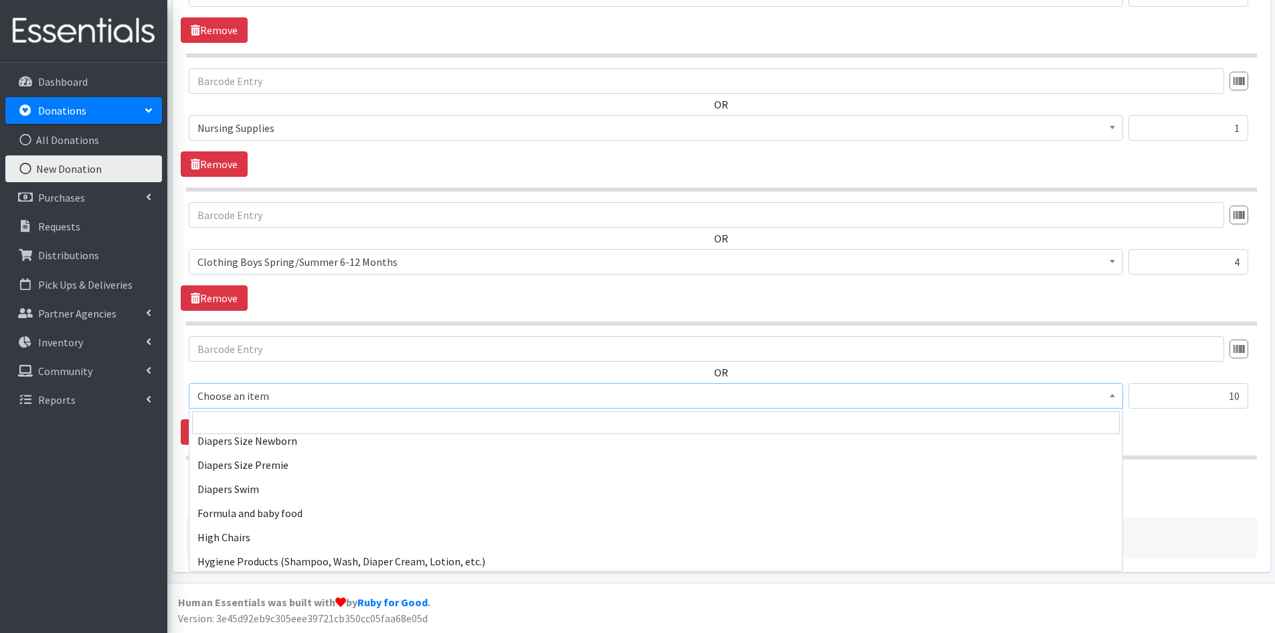
scroll to position [1674, 0]
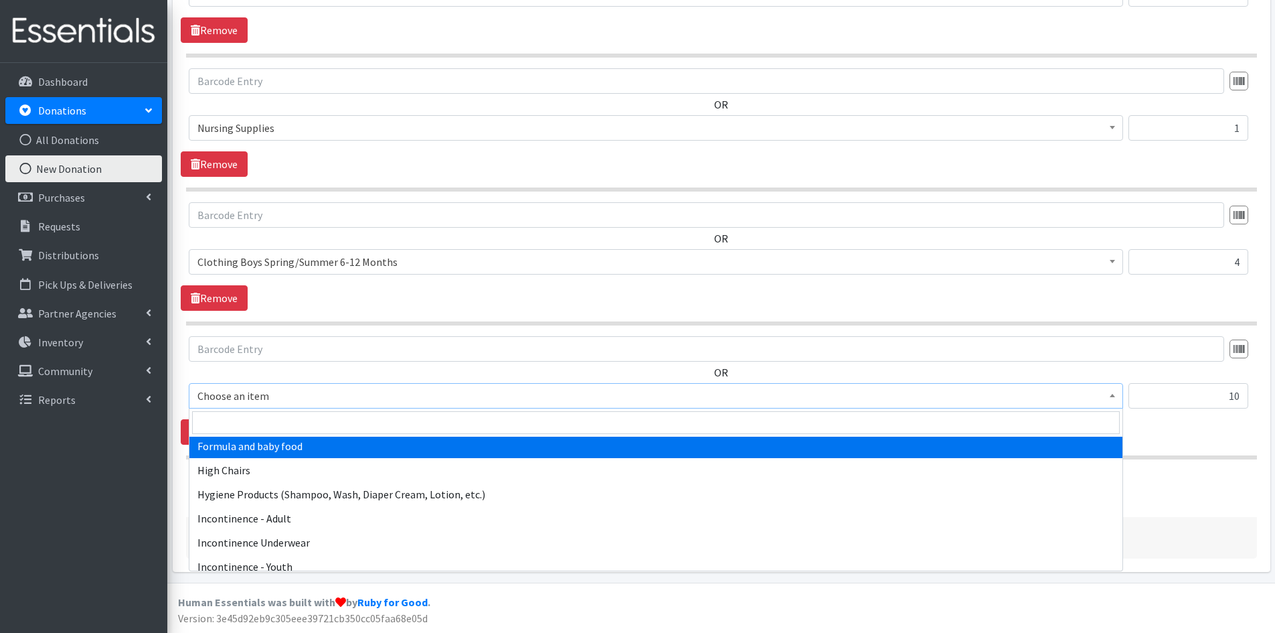
select select "2005"
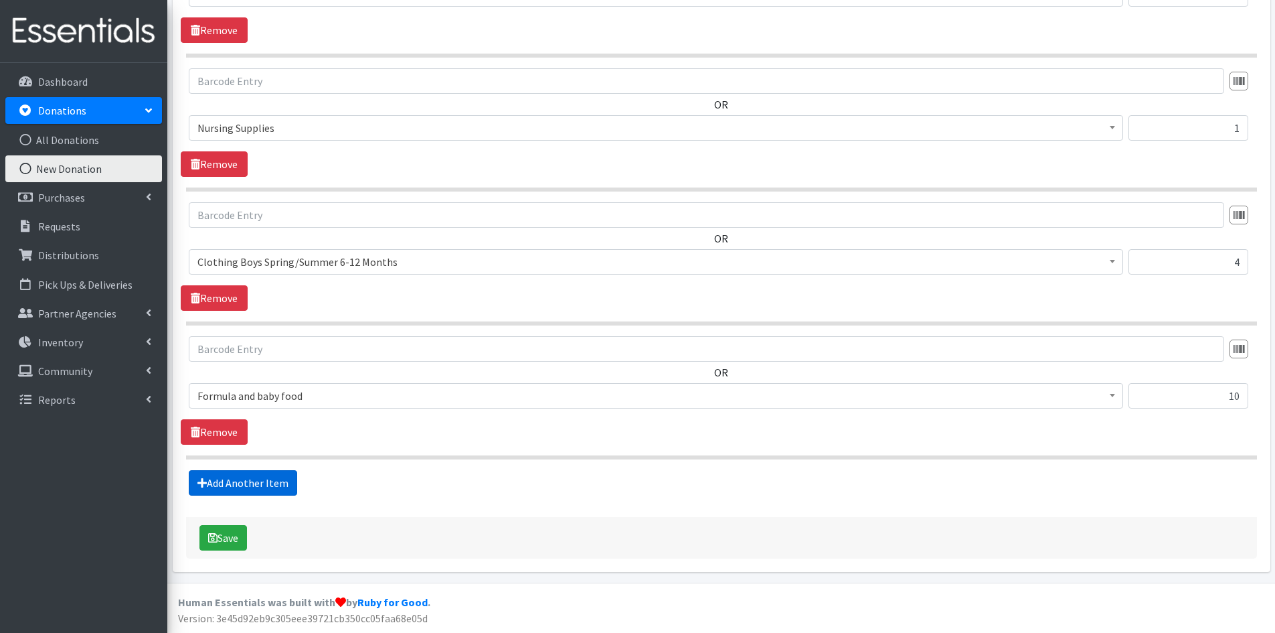
click at [230, 479] on link "Add Another Item" at bounding box center [243, 482] width 108 height 25
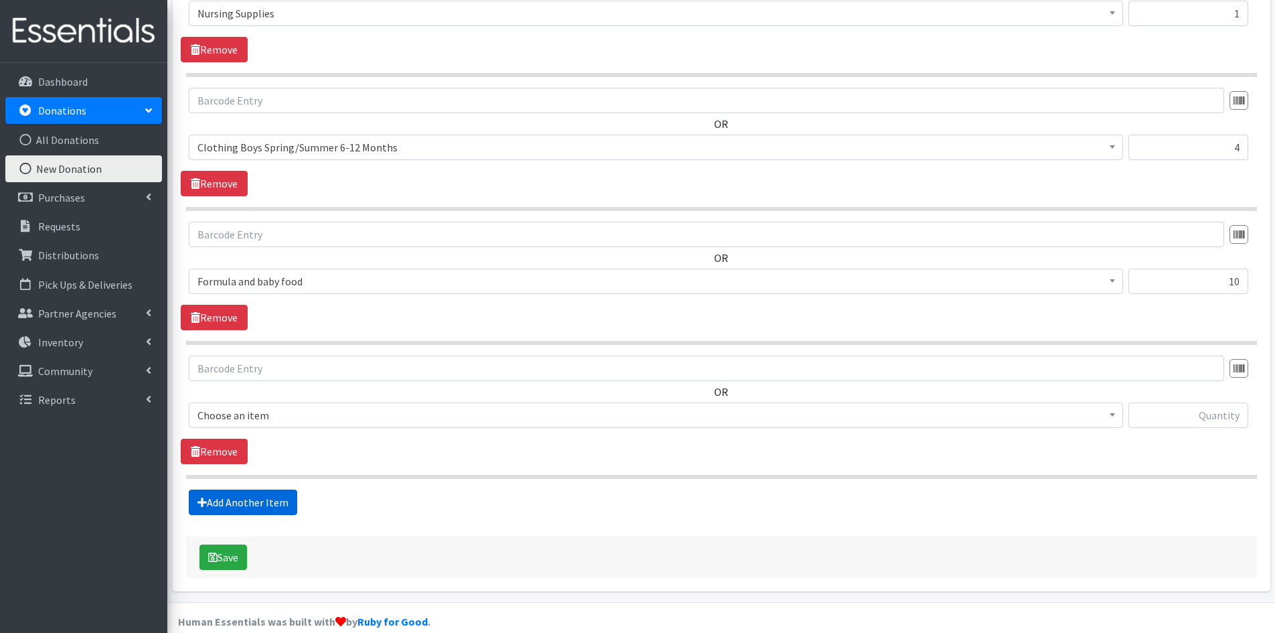
scroll to position [1092, 0]
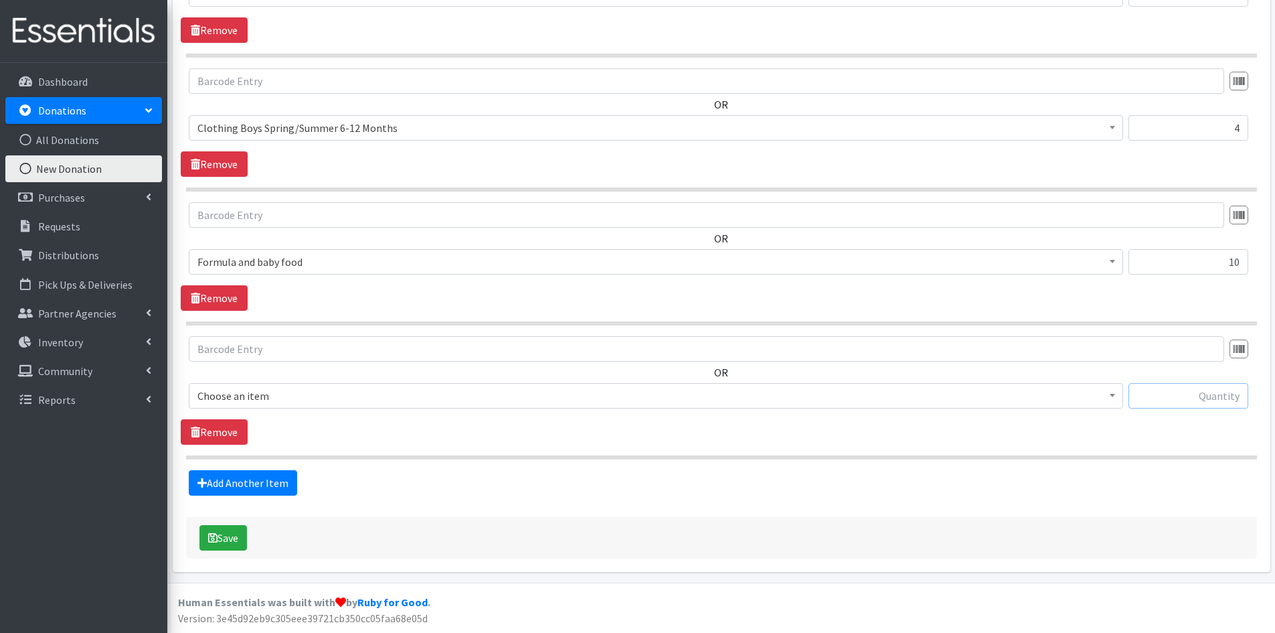
click at [1179, 390] on input "text" at bounding box center [1189, 395] width 120 height 25
type input "18"
click at [1109, 388] on span at bounding box center [1112, 394] width 13 height 21
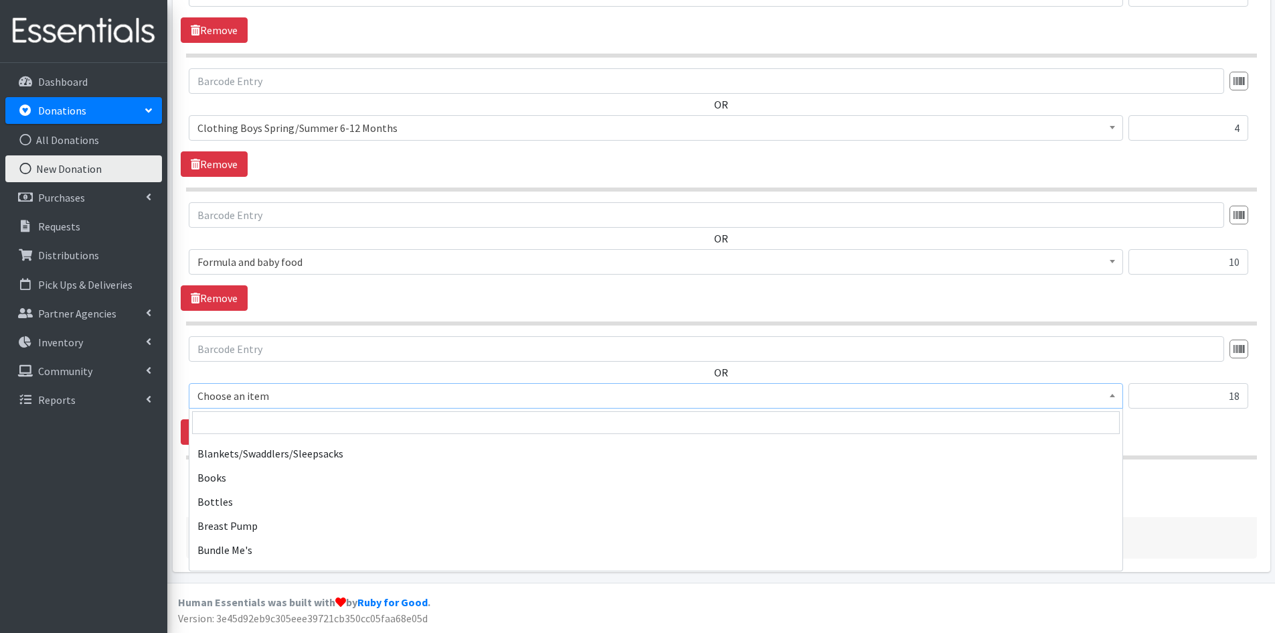
scroll to position [201, 0]
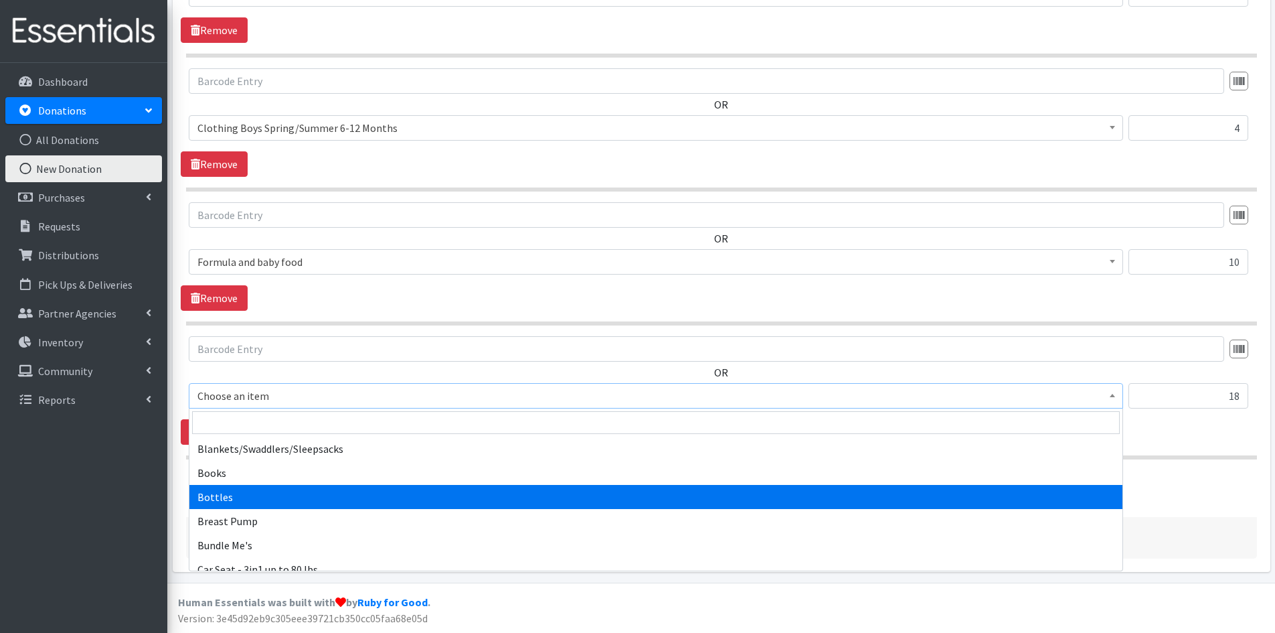
select select "1974"
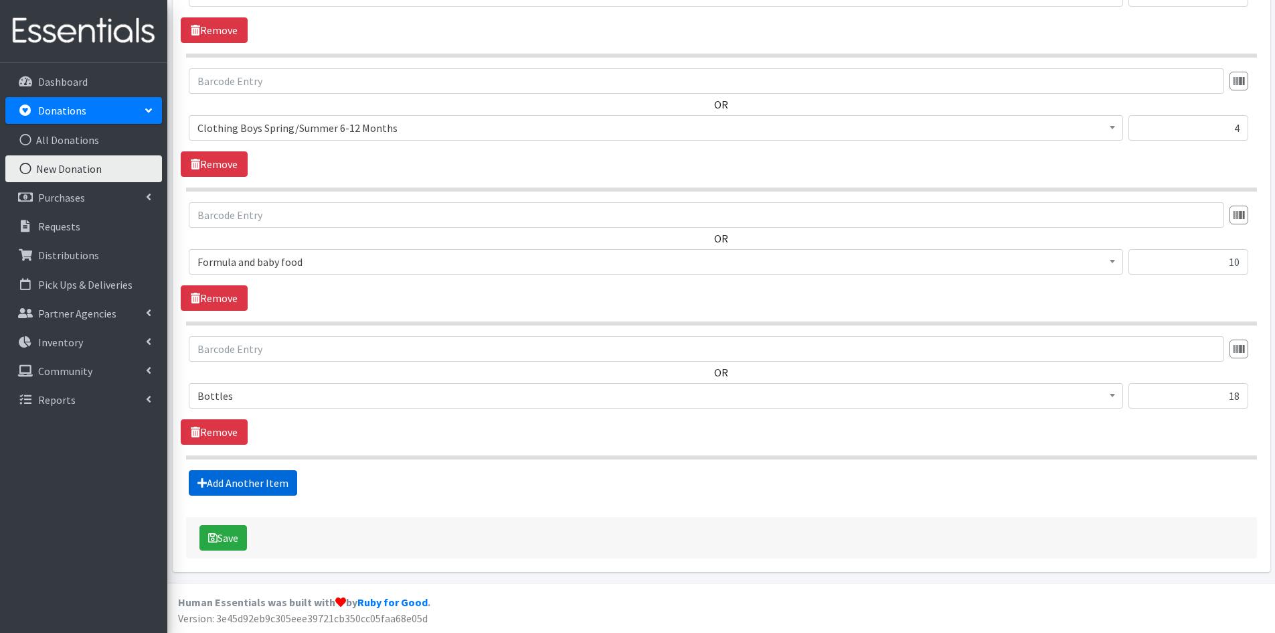
click at [251, 479] on link "Add Another Item" at bounding box center [243, 482] width 108 height 25
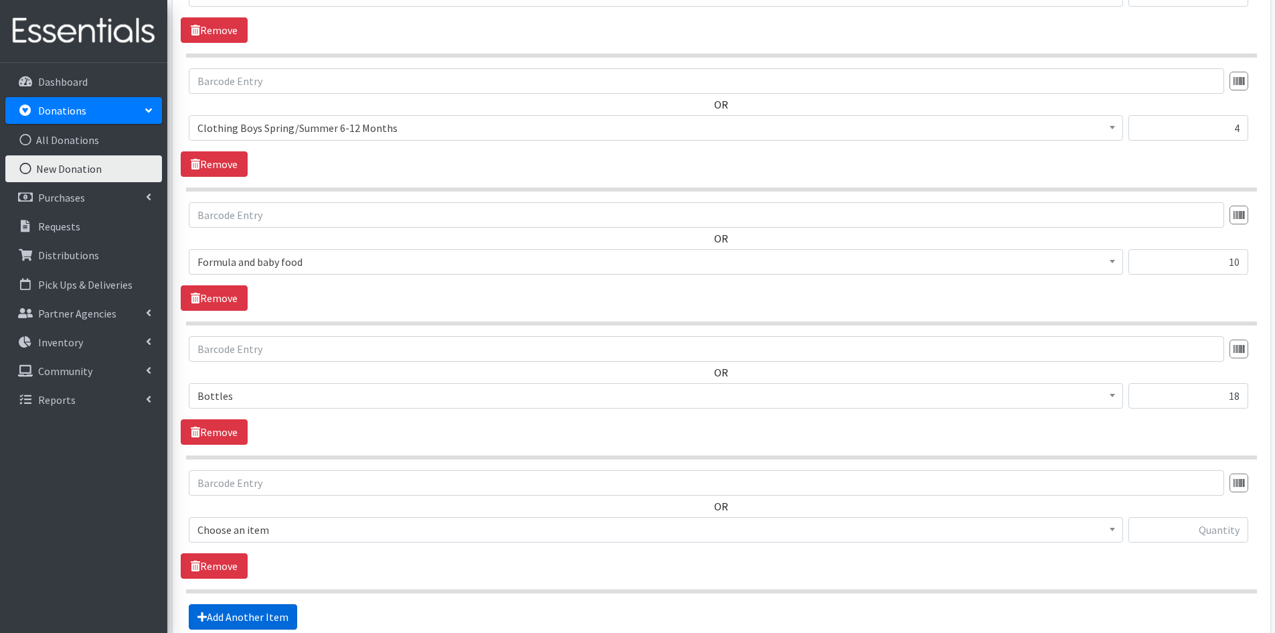
scroll to position [1226, 0]
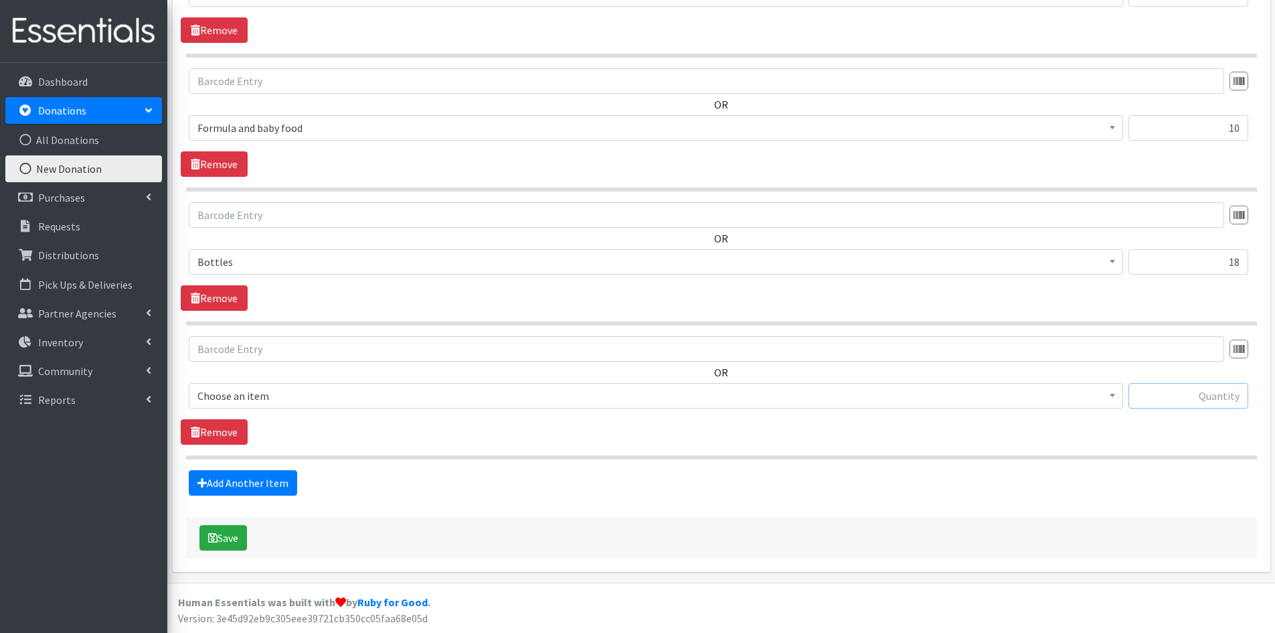
click at [1161, 394] on input "text" at bounding box center [1189, 395] width 120 height 25
type input "105"
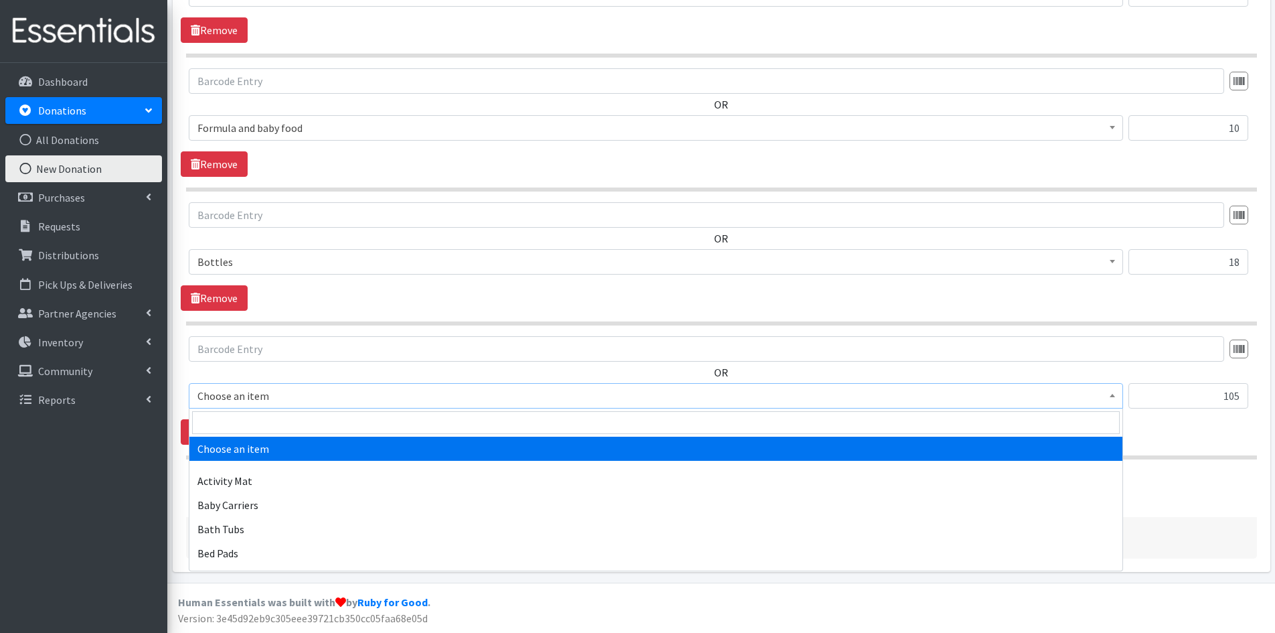
click at [1121, 400] on span "Choose an item" at bounding box center [656, 395] width 934 height 25
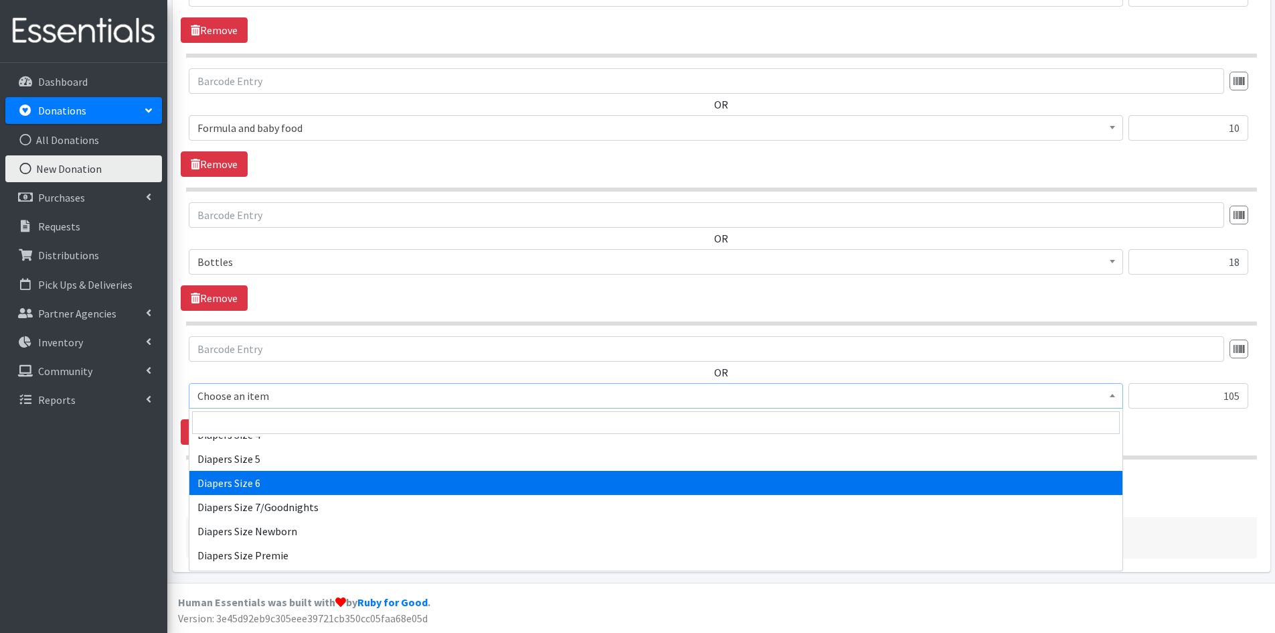
scroll to position [1540, 0]
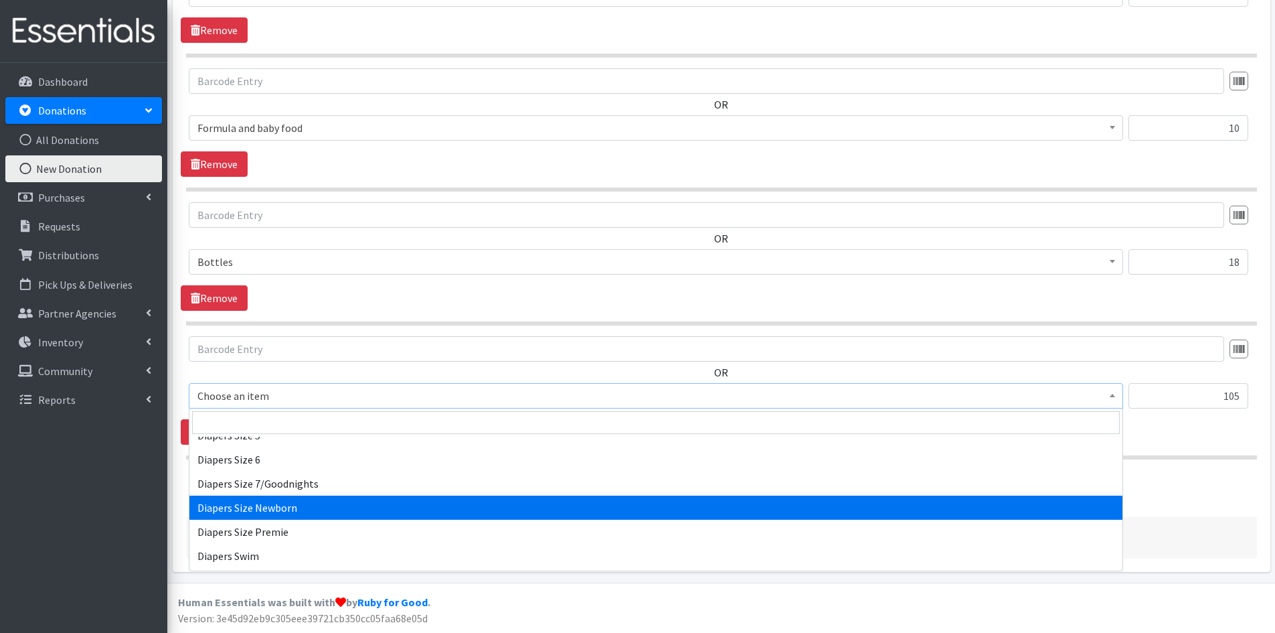
select select "1963"
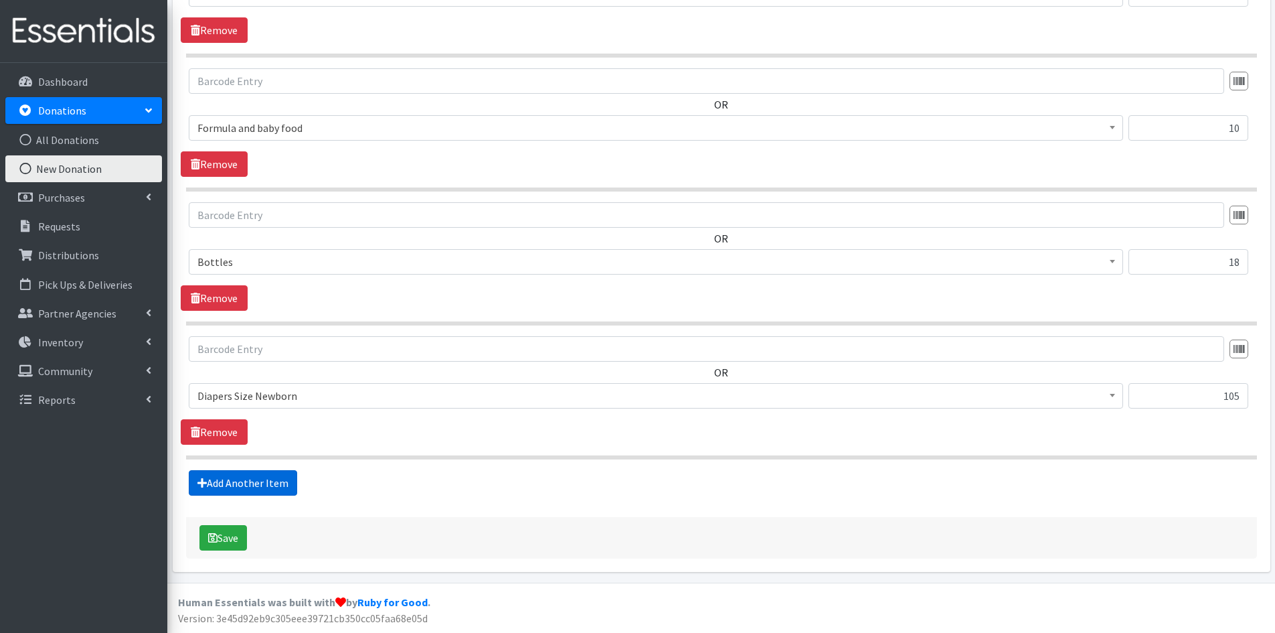
click at [254, 478] on link "Add Another Item" at bounding box center [243, 482] width 108 height 25
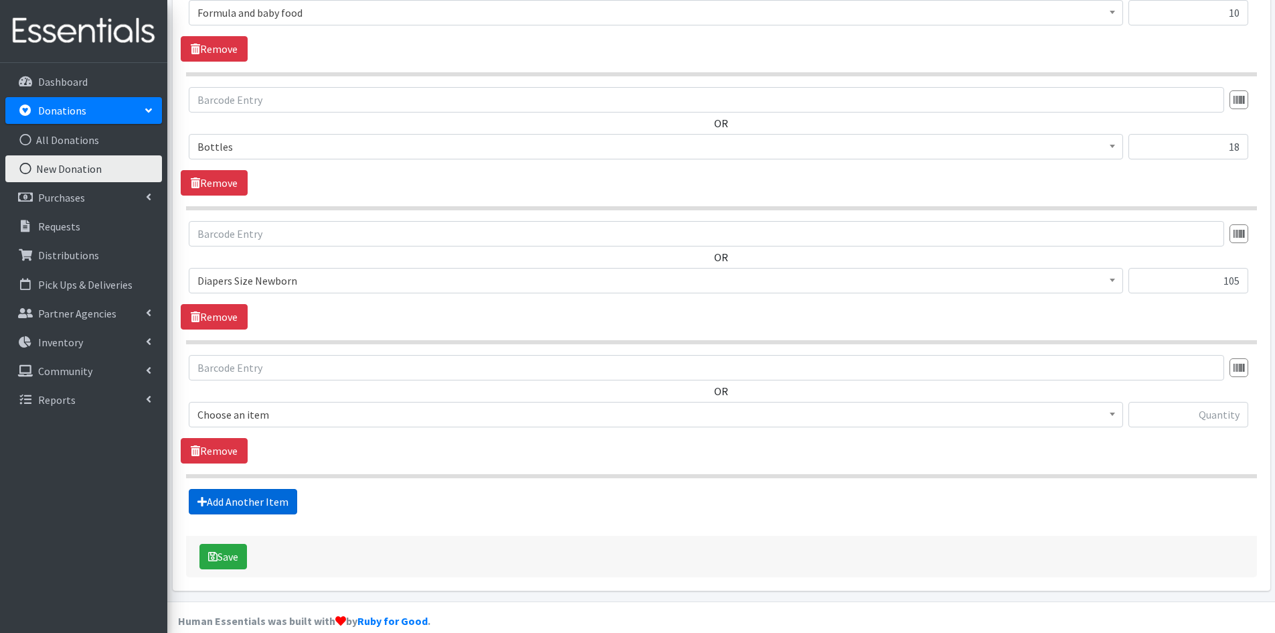
scroll to position [1360, 0]
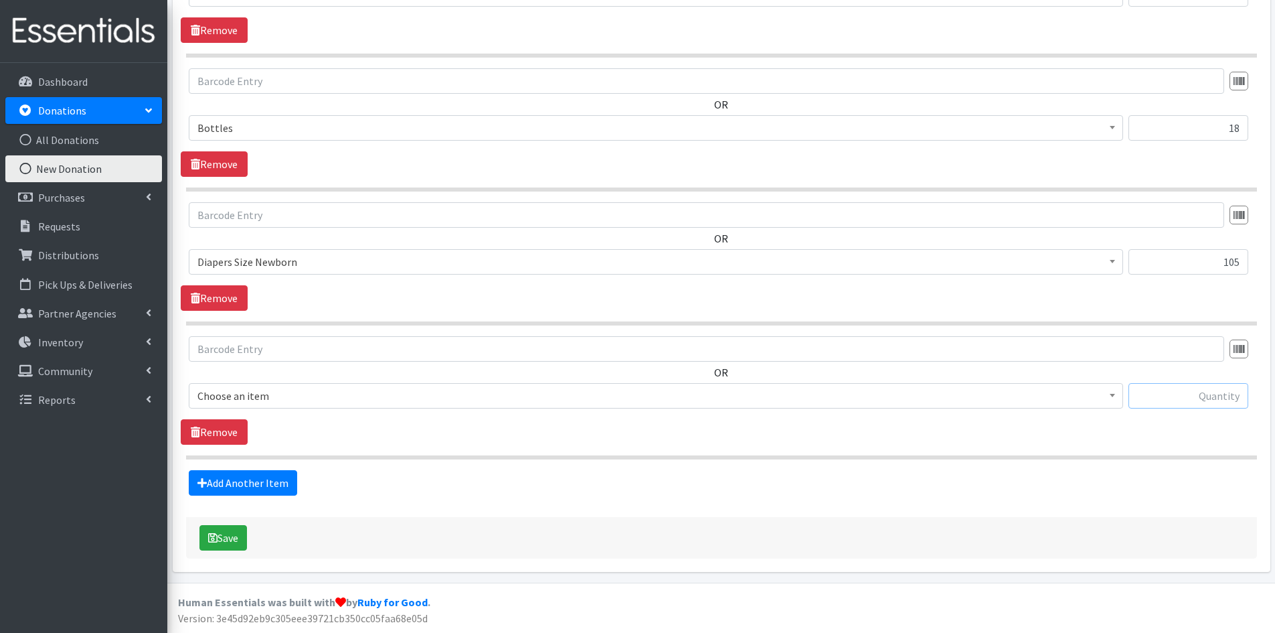
click at [1206, 394] on input "text" at bounding box center [1189, 395] width 120 height 25
type input "56"
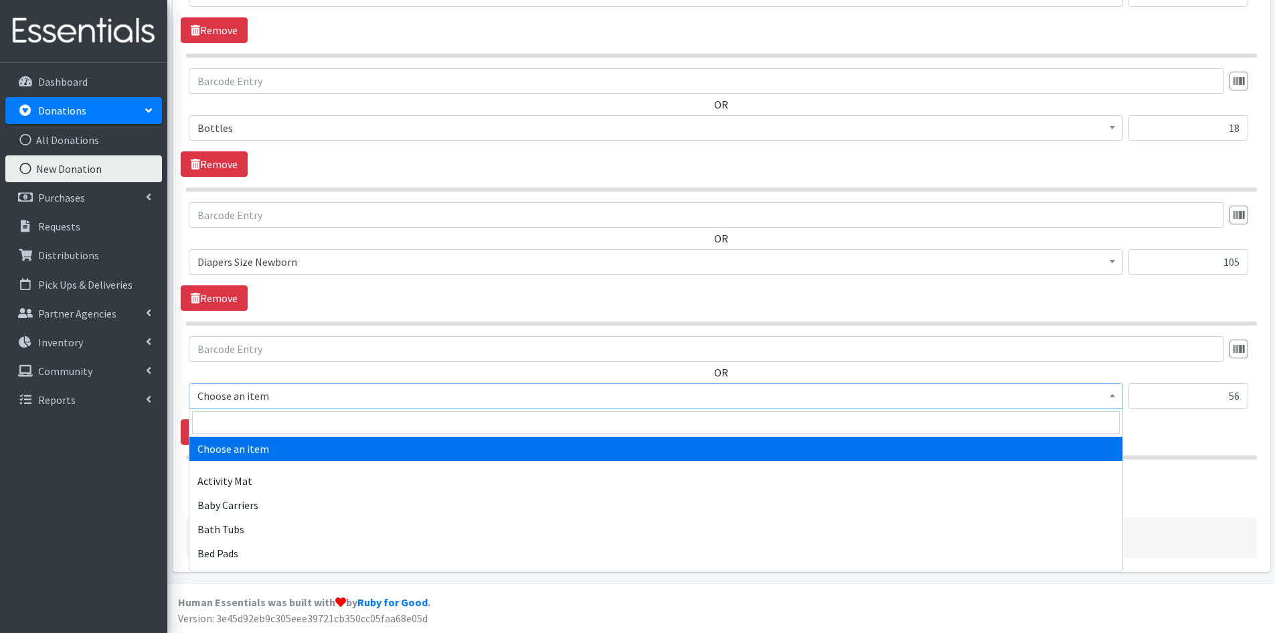
click at [1115, 395] on span at bounding box center [1112, 394] width 13 height 21
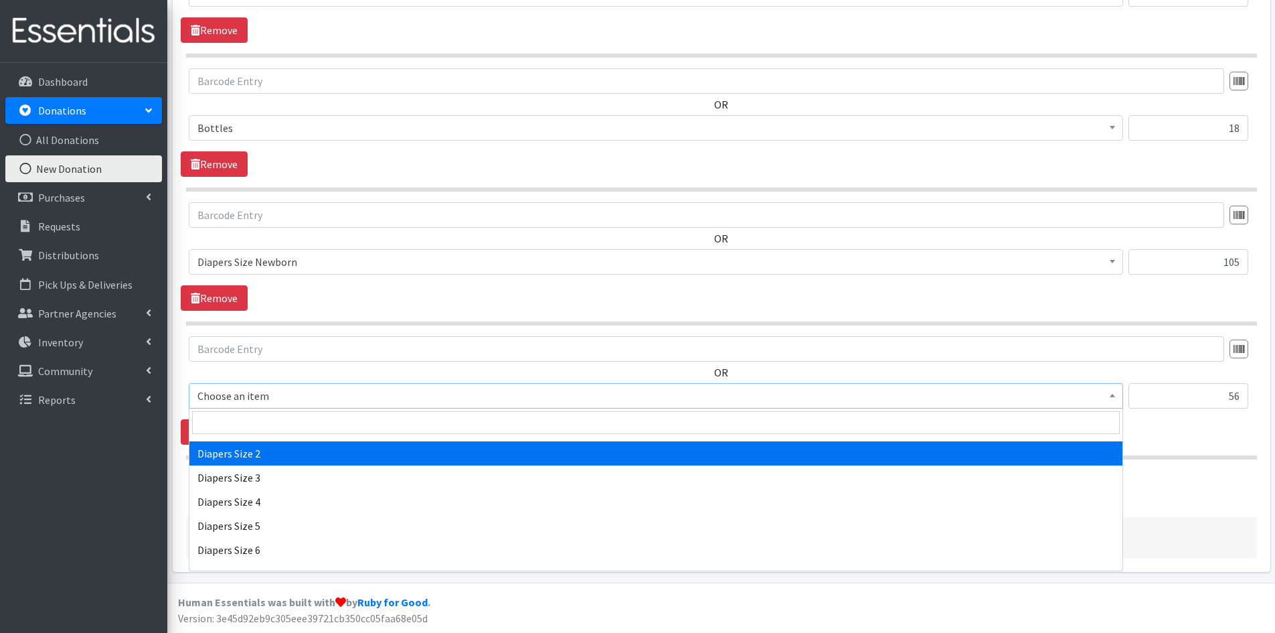
scroll to position [1473, 0]
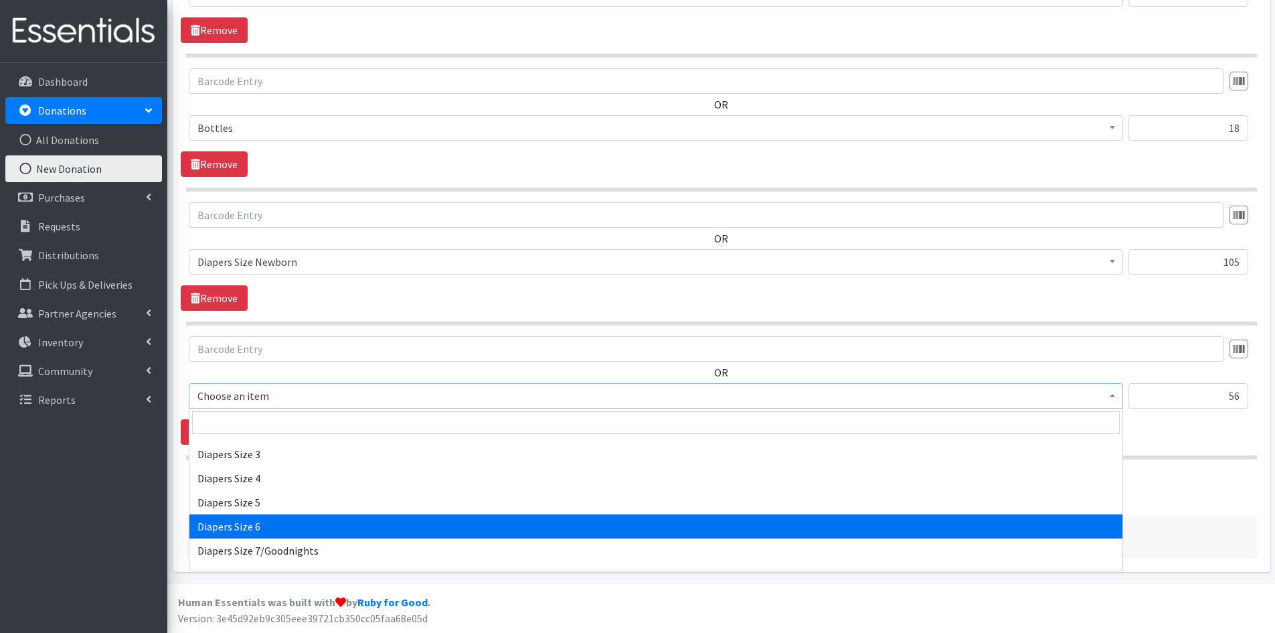
select select "1969"
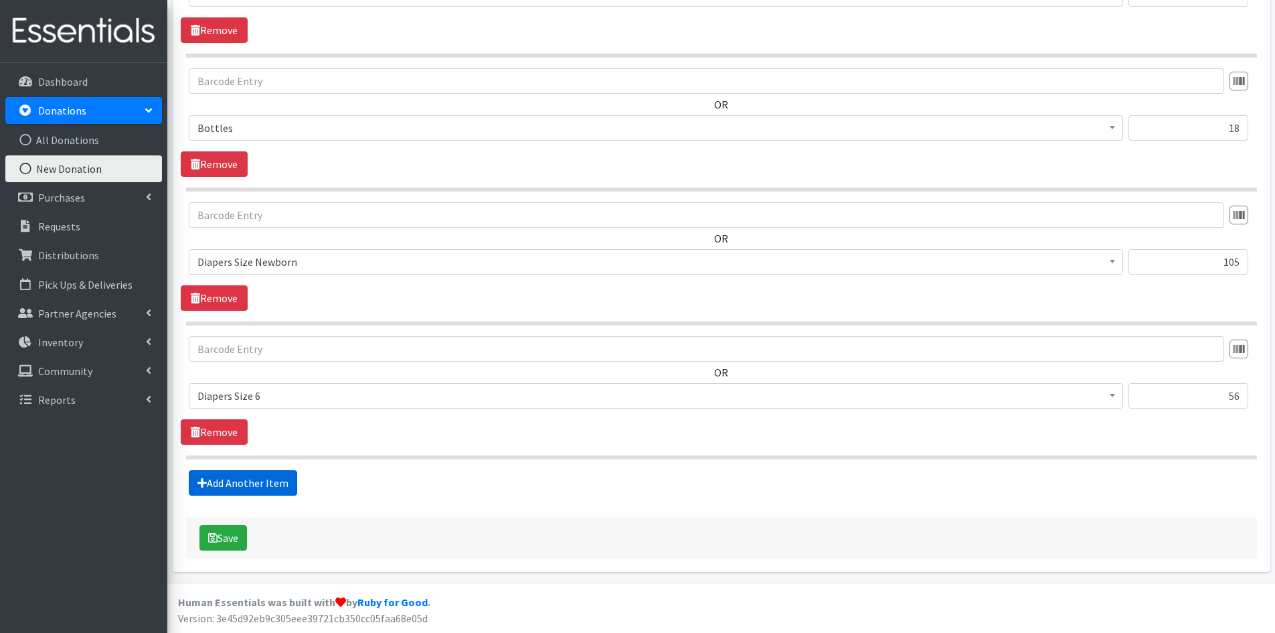
click at [268, 477] on link "Add Another Item" at bounding box center [243, 482] width 108 height 25
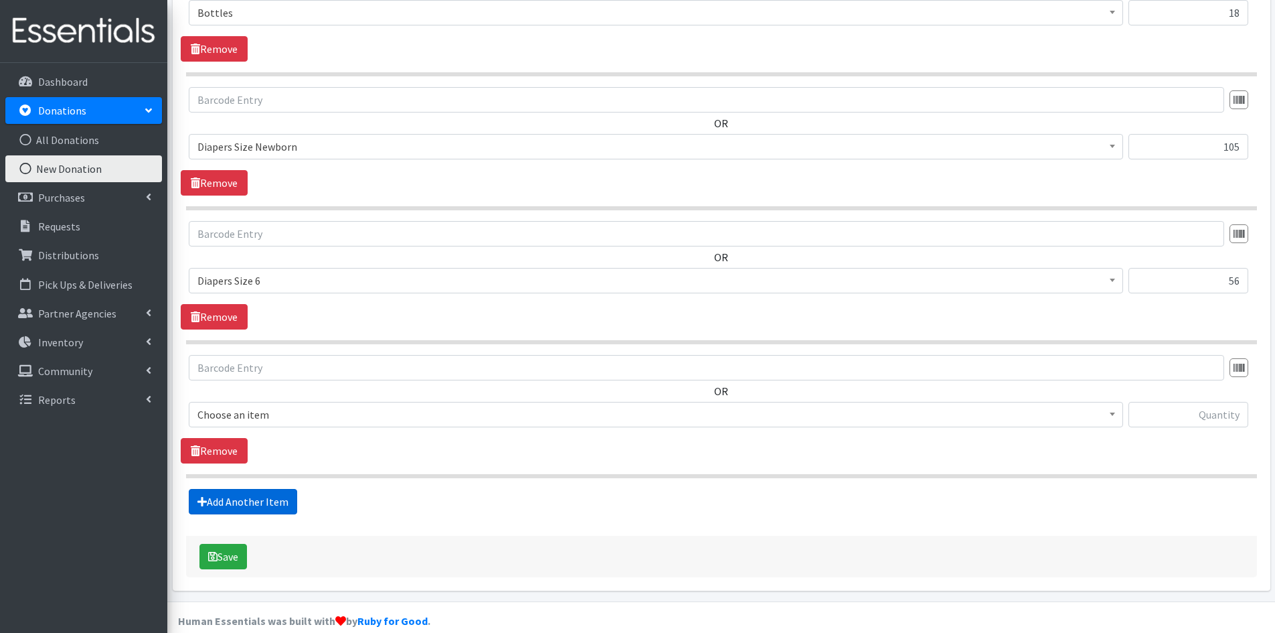
scroll to position [1494, 0]
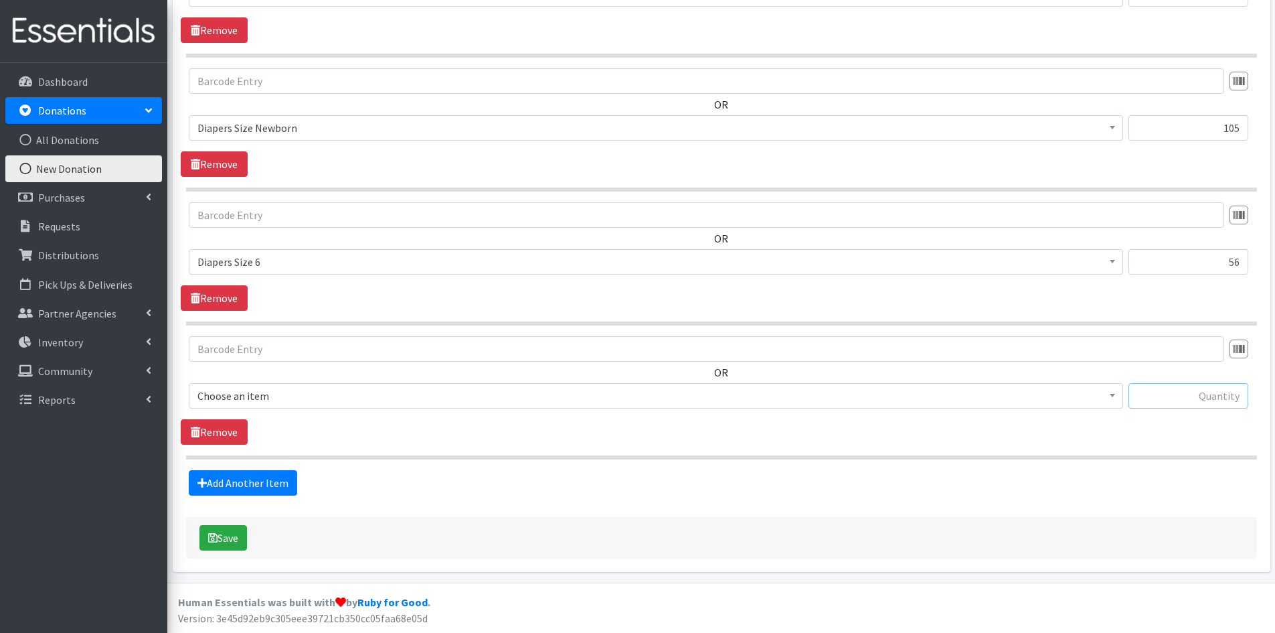
click at [1220, 396] on input "text" at bounding box center [1189, 395] width 120 height 25
type input "27"
click at [1115, 393] on span at bounding box center [1112, 394] width 13 height 21
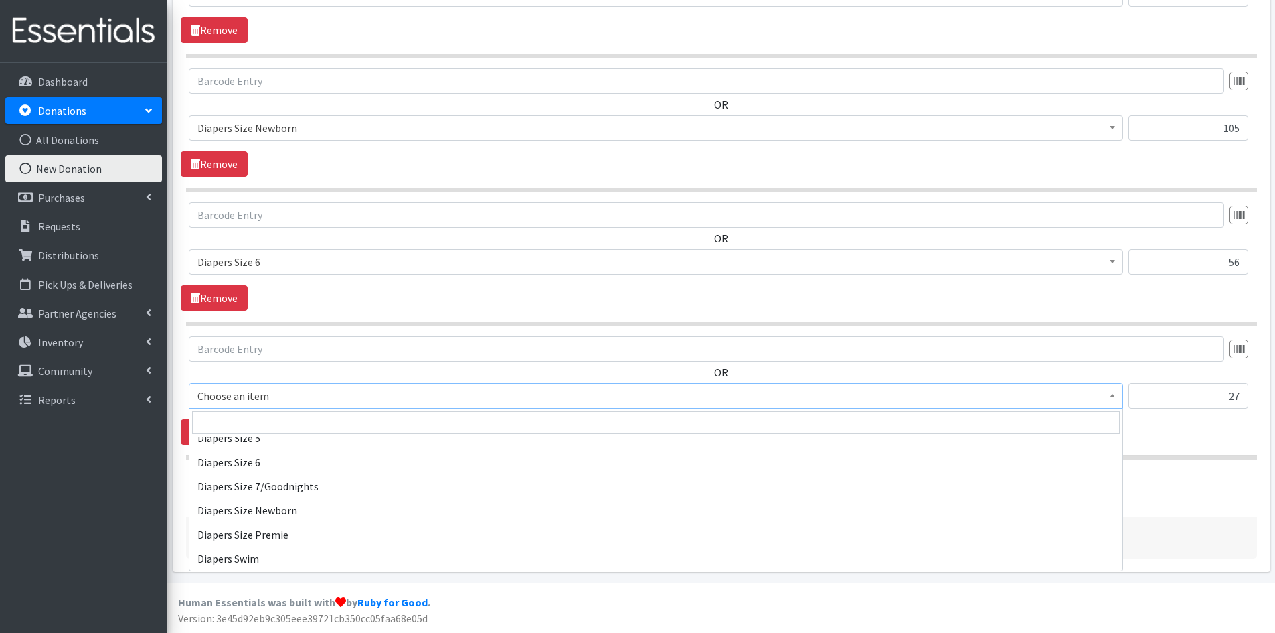
scroll to position [1540, 0]
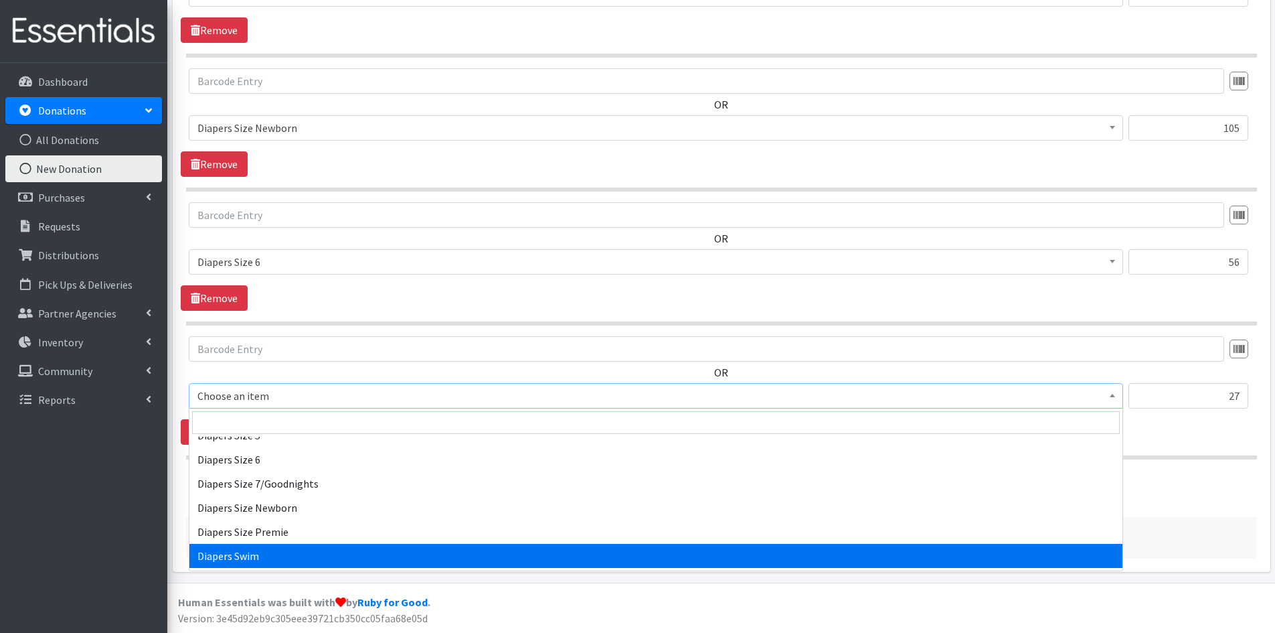
select select "309"
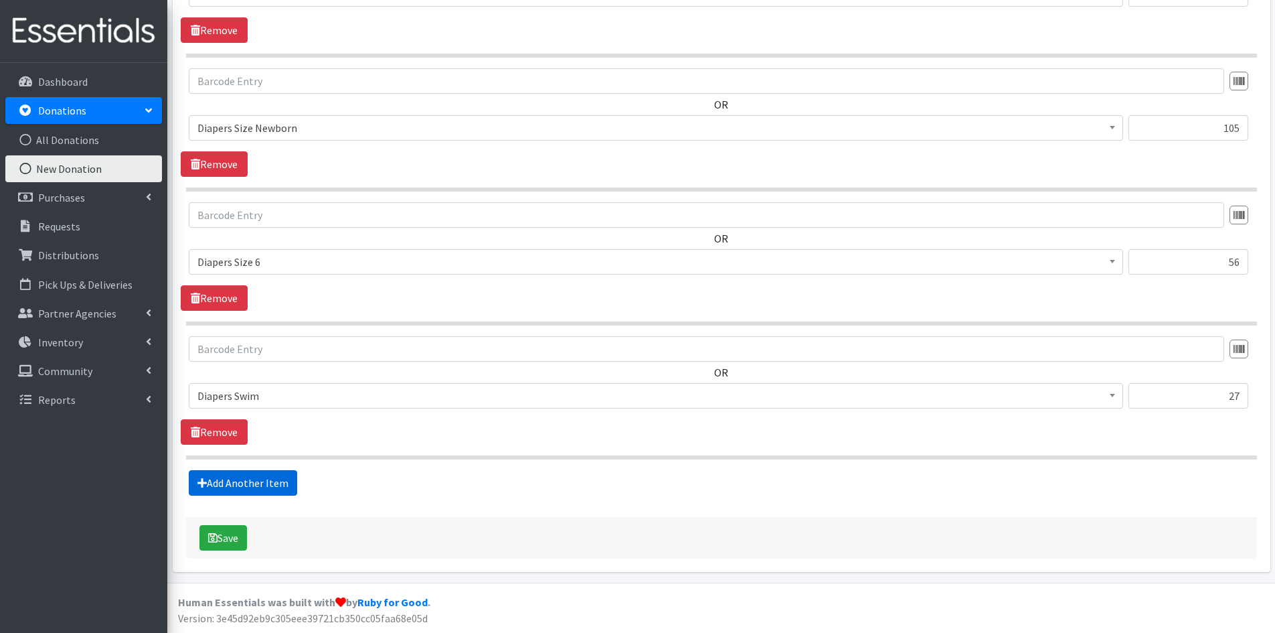
click at [226, 476] on link "Add Another Item" at bounding box center [243, 482] width 108 height 25
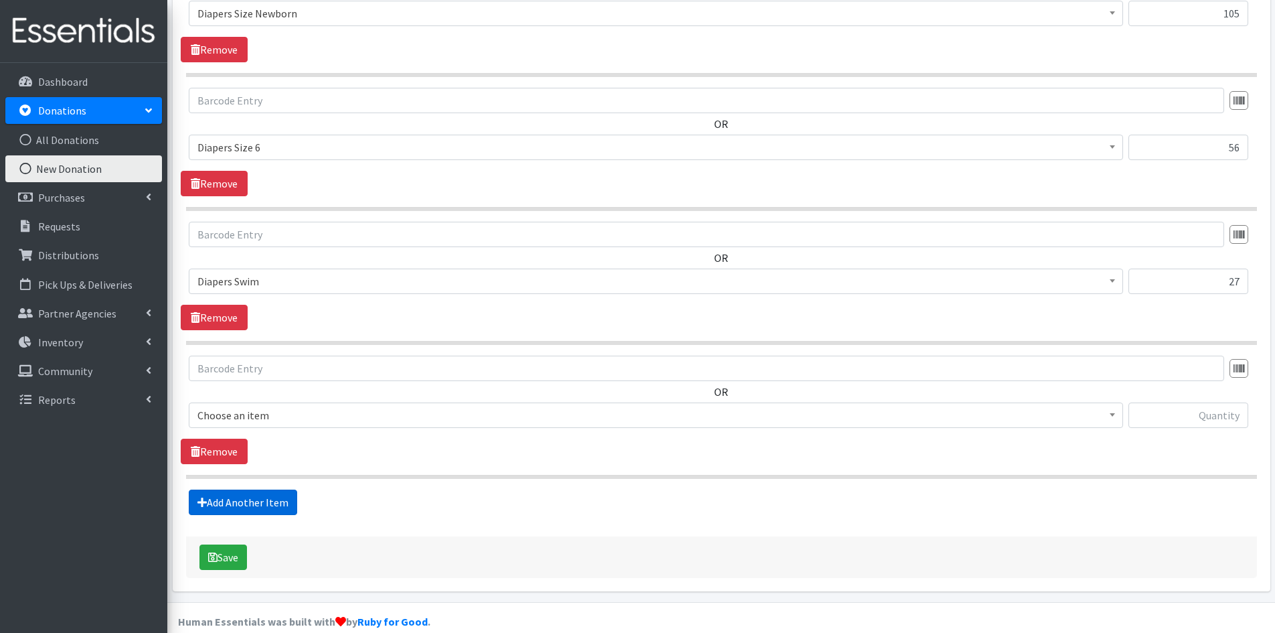
scroll to position [1628, 0]
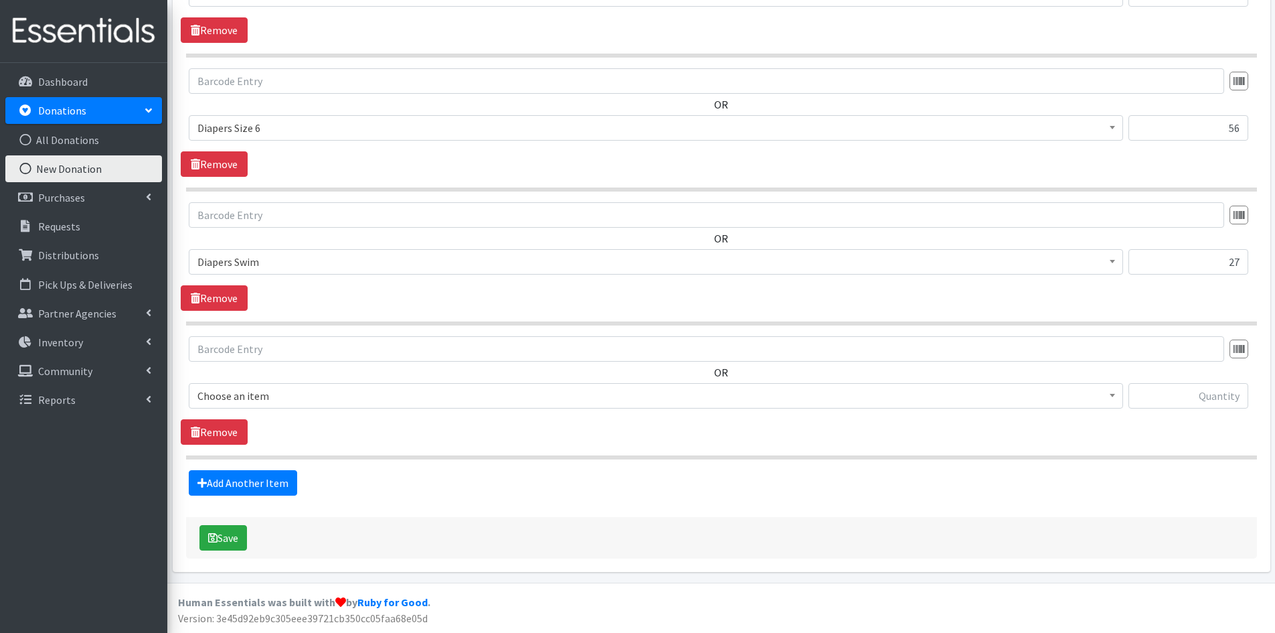
click at [1111, 394] on b at bounding box center [1112, 395] width 5 height 3
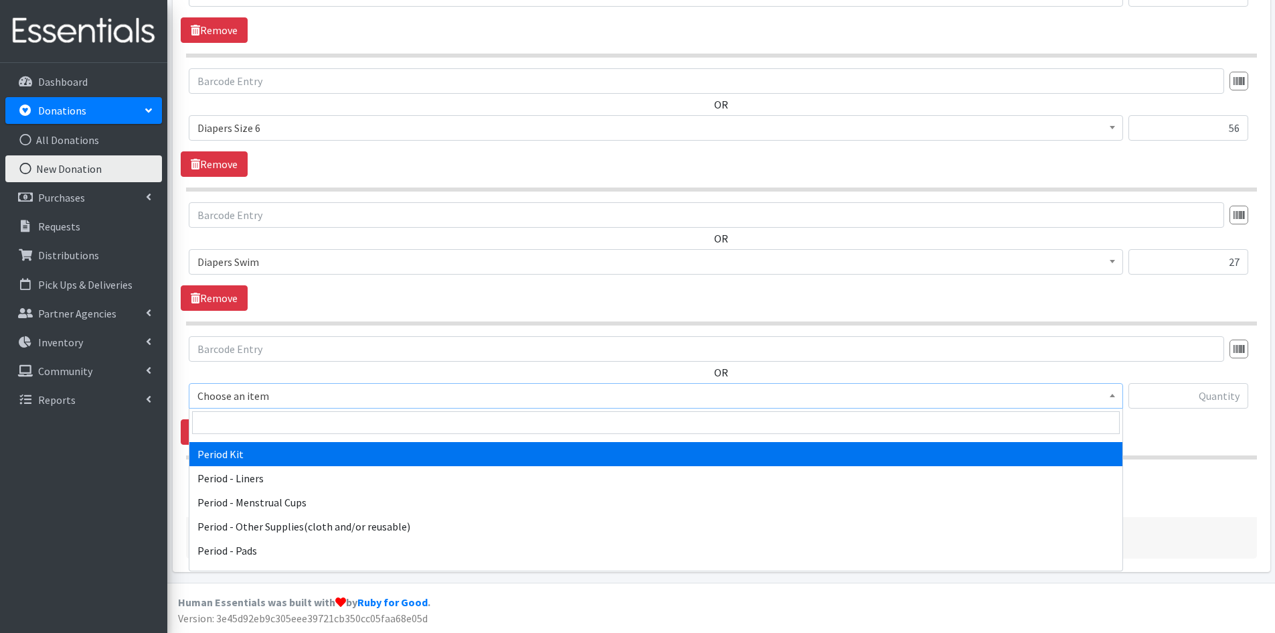
scroll to position [2075, 0]
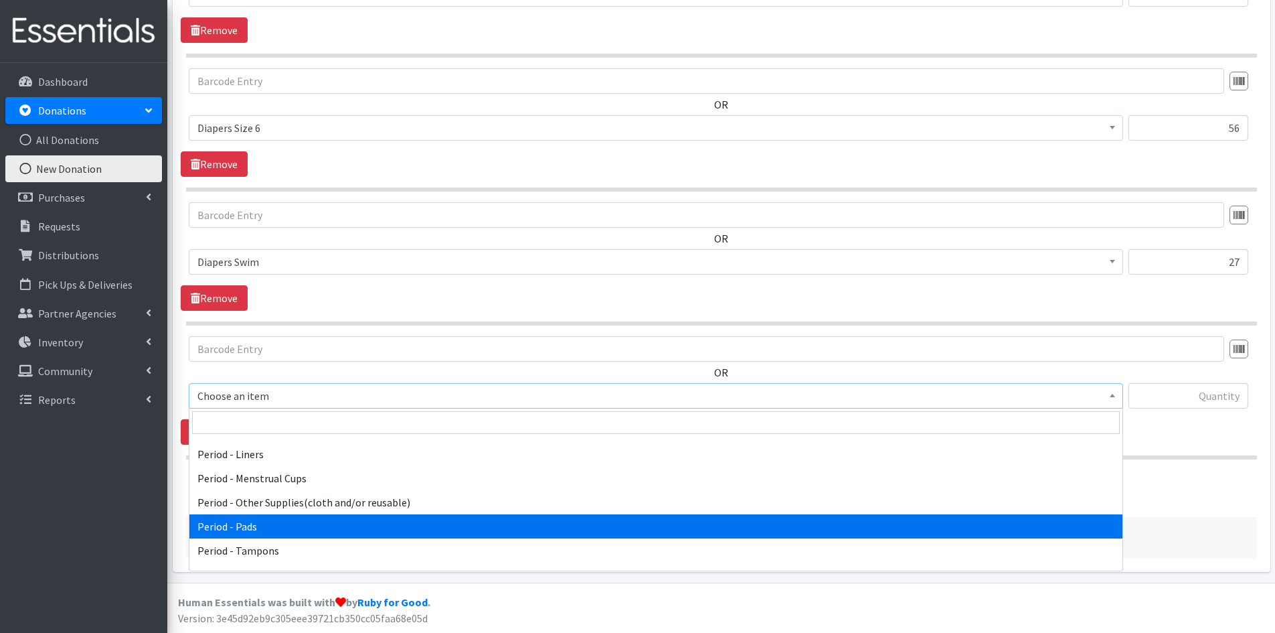
select select "5772"
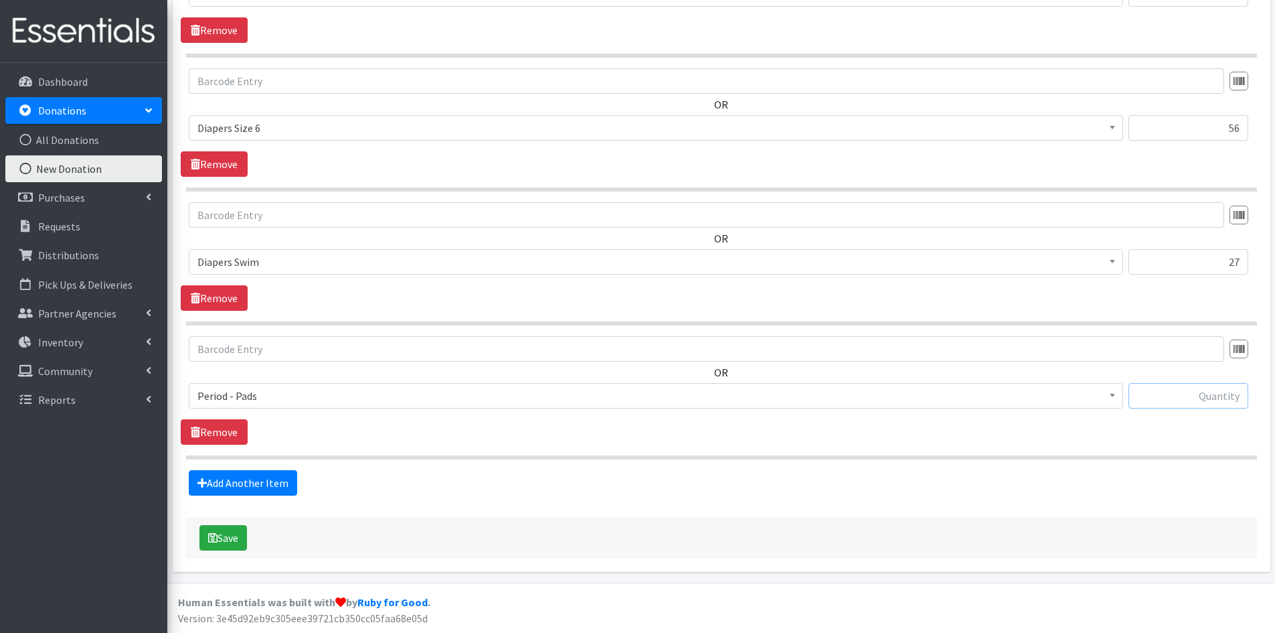
click at [1161, 392] on input "text" at bounding box center [1189, 395] width 120 height 25
type input "124"
click at [234, 534] on button "Save" at bounding box center [223, 537] width 48 height 25
